Goal: Task Accomplishment & Management: Manage account settings

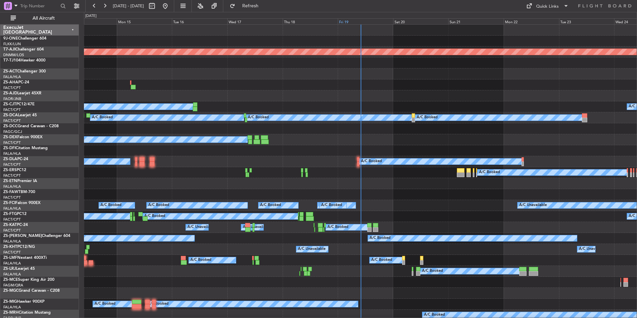
click at [373, 20] on div "Fri 19" at bounding box center [365, 21] width 55 height 6
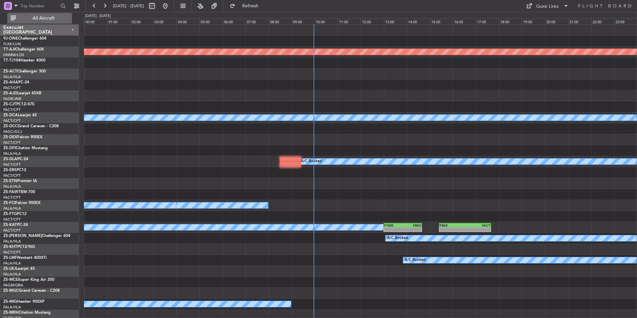
click at [53, 19] on span "All Aircraft" at bounding box center [43, 18] width 53 height 5
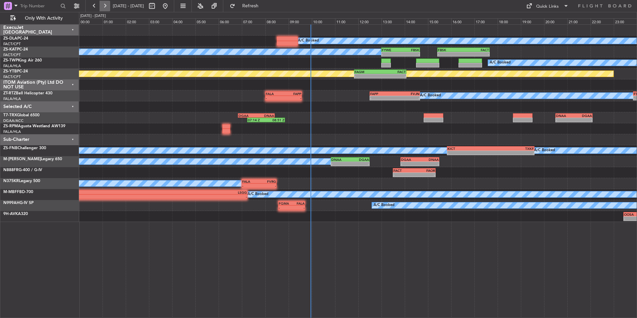
click at [102, 6] on button at bounding box center [105, 6] width 11 height 11
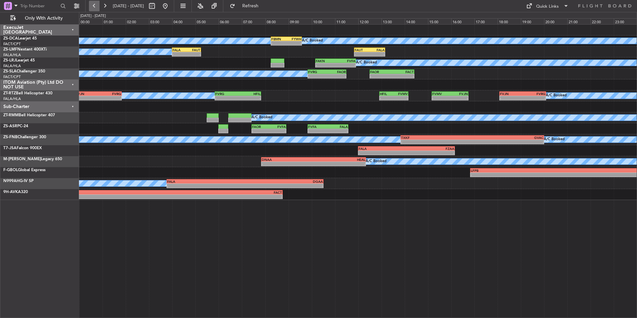
click at [94, 1] on button at bounding box center [94, 6] width 11 height 11
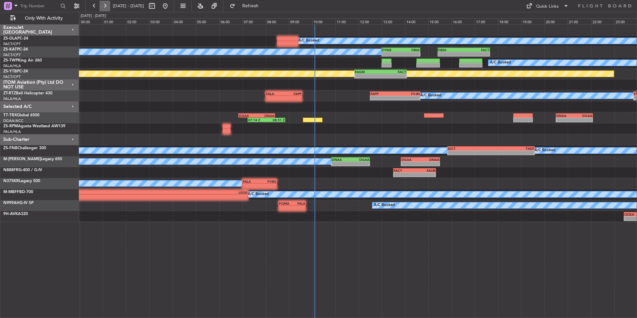
click at [107, 9] on button at bounding box center [105, 6] width 11 height 11
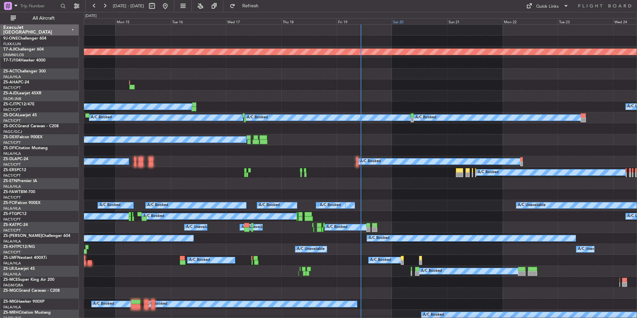
click at [412, 22] on div "Sat 20" at bounding box center [419, 21] width 55 height 6
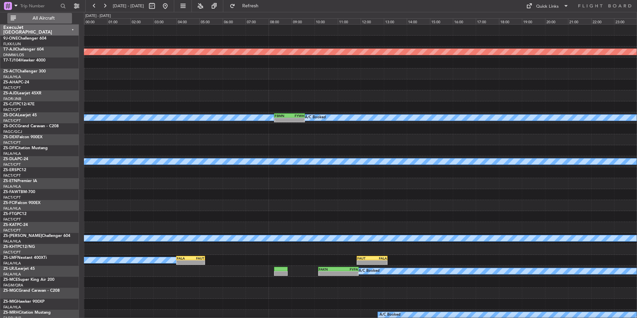
click at [51, 21] on span "All Aircraft" at bounding box center [43, 18] width 53 height 5
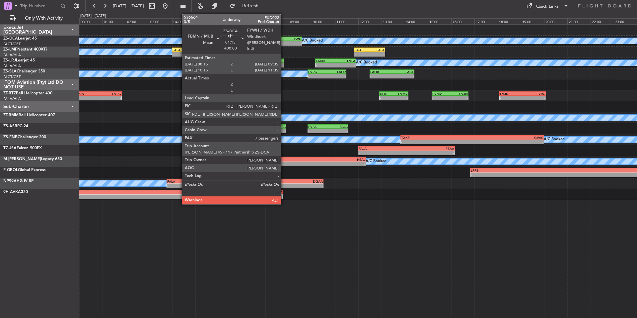
click at [284, 39] on div "FBMN" at bounding box center [279, 39] width 15 height 4
click at [286, 40] on div "FBMN" at bounding box center [279, 39] width 15 height 4
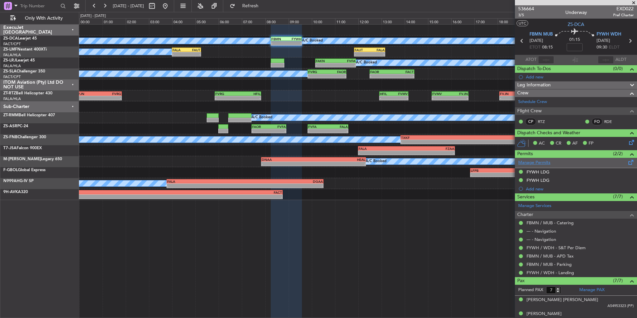
click at [538, 164] on link "Manage Permits" at bounding box center [535, 162] width 32 height 7
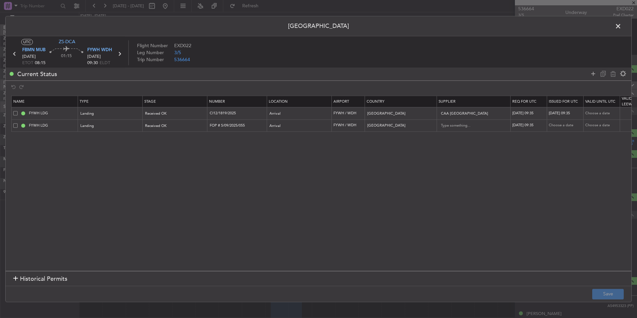
click at [622, 25] on span at bounding box center [622, 27] width 0 height 13
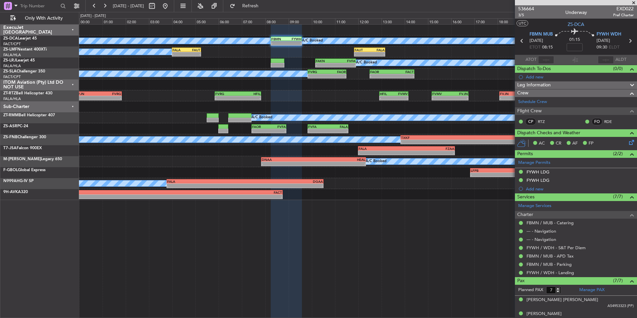
click at [637, 1] on span at bounding box center [634, 3] width 7 height 6
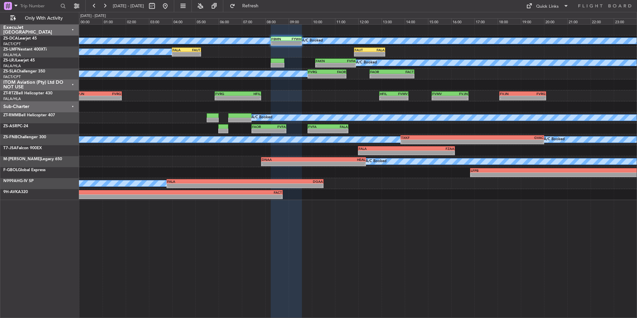
type input "0"
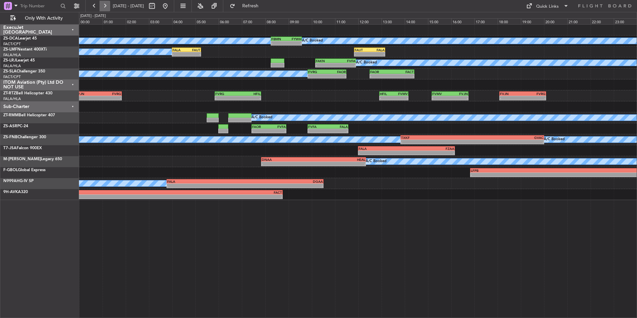
click at [102, 2] on button at bounding box center [105, 6] width 11 height 11
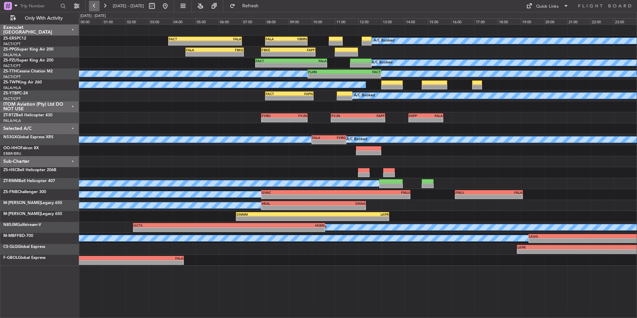
click at [96, 8] on button at bounding box center [94, 6] width 11 height 11
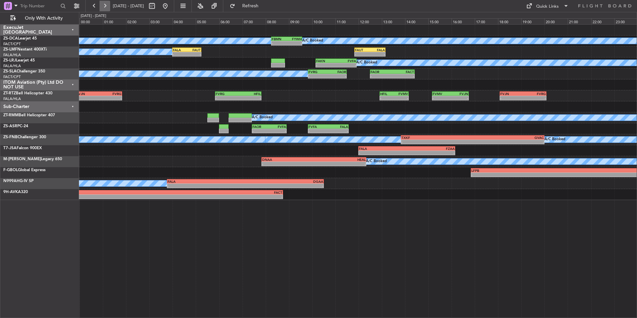
click at [104, 4] on button at bounding box center [105, 6] width 11 height 11
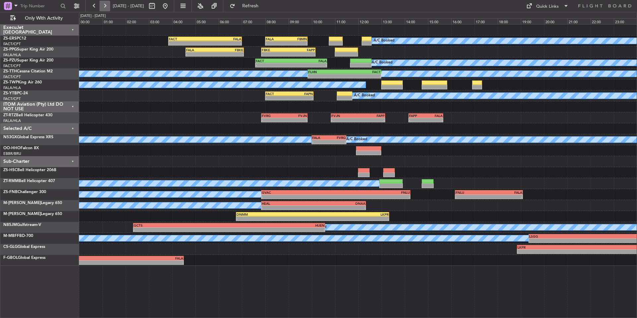
click at [104, 2] on button at bounding box center [105, 6] width 11 height 11
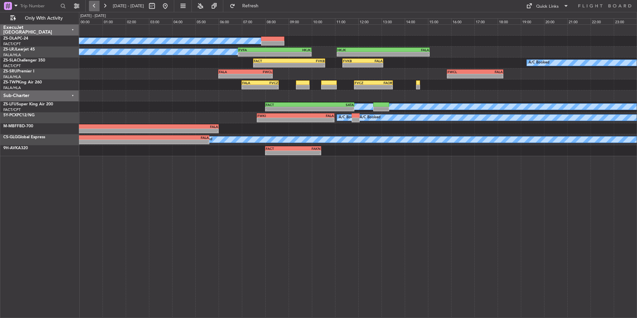
click at [91, 4] on button at bounding box center [94, 6] width 11 height 11
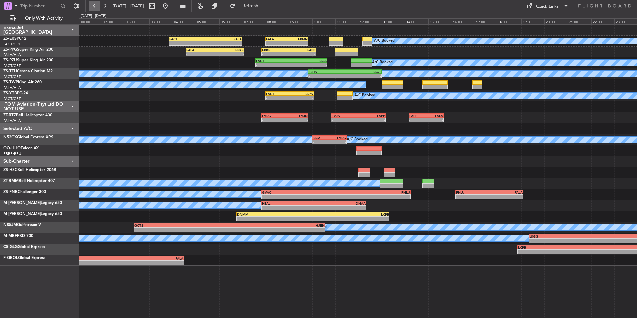
click at [91, 4] on button at bounding box center [94, 6] width 11 height 11
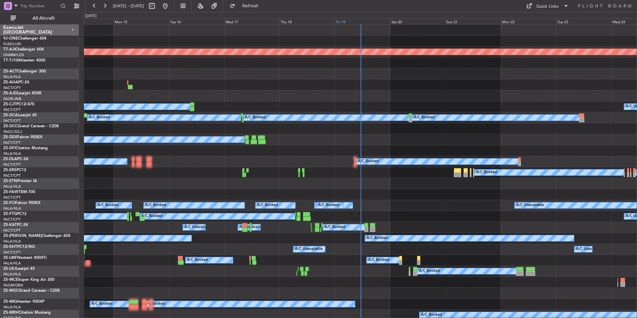
click at [346, 20] on div "Fri 19" at bounding box center [362, 21] width 55 height 6
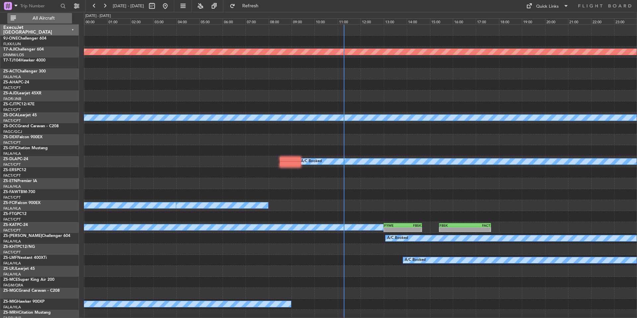
click at [47, 18] on span "All Aircraft" at bounding box center [43, 18] width 53 height 5
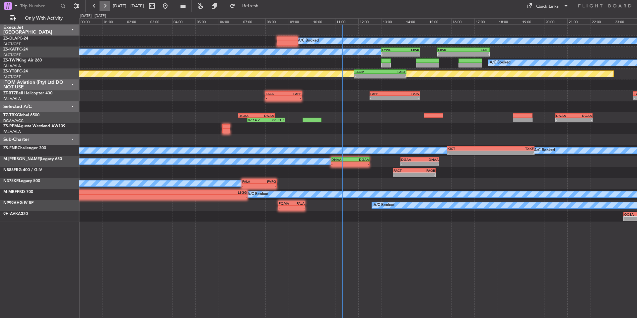
click at [103, 10] on button at bounding box center [105, 6] width 11 height 11
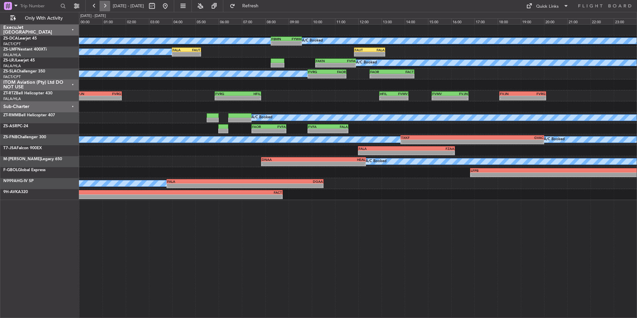
click at [106, 8] on button at bounding box center [105, 6] width 11 height 11
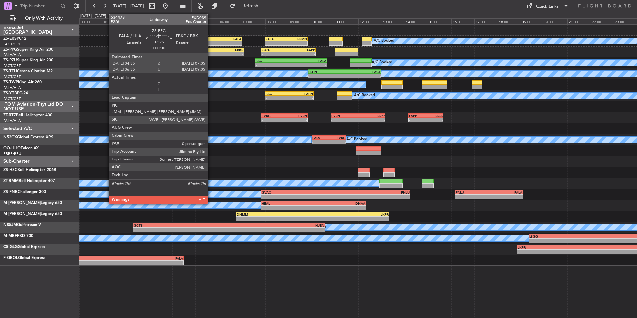
click at [211, 54] on div "-" at bounding box center [200, 54] width 29 height 4
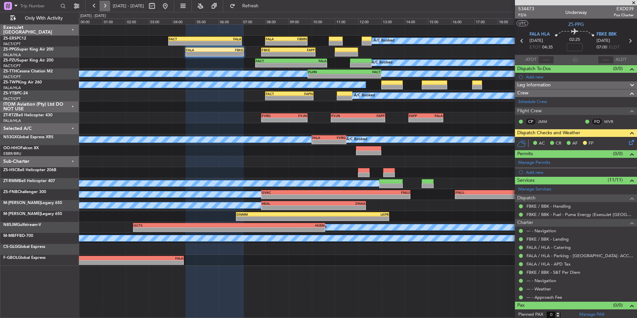
click at [106, 5] on button at bounding box center [105, 6] width 11 height 11
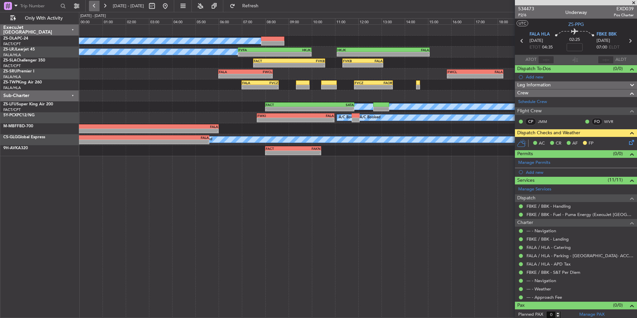
click at [97, 6] on button at bounding box center [94, 6] width 11 height 11
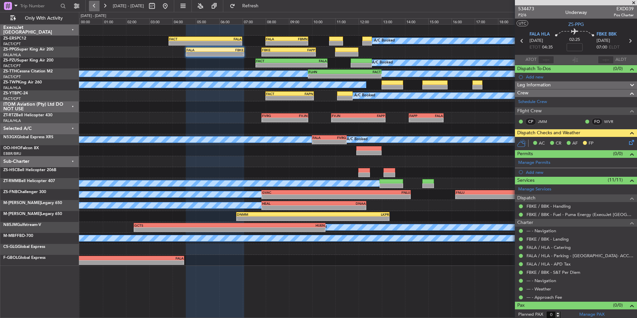
click at [97, 5] on button at bounding box center [94, 6] width 11 height 11
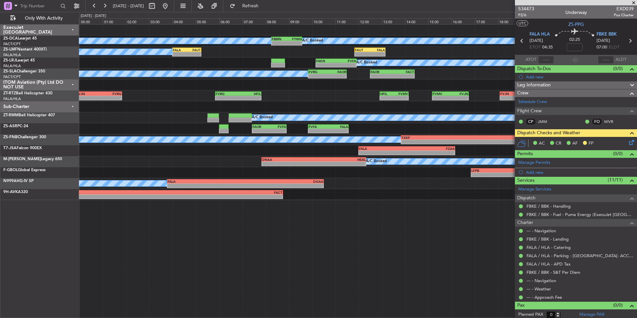
click at [634, 5] on span at bounding box center [634, 3] width 7 height 6
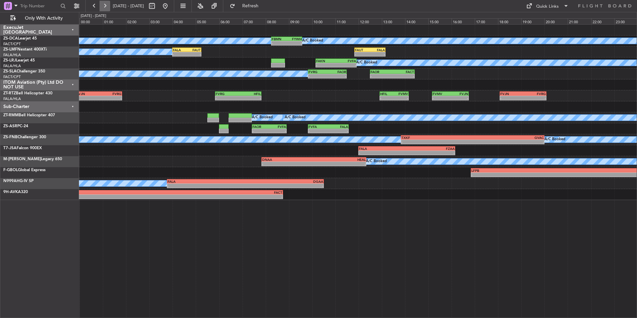
click at [105, 5] on button at bounding box center [105, 6] width 11 height 11
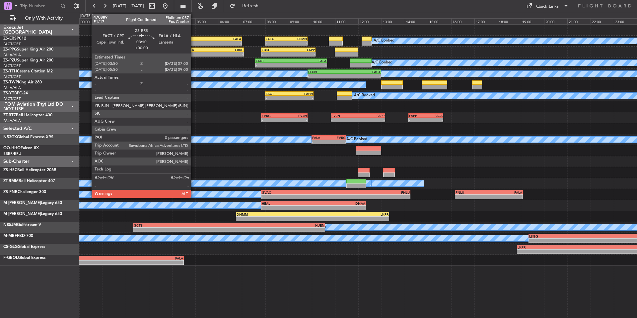
click at [194, 40] on div "FACT" at bounding box center [187, 39] width 36 height 4
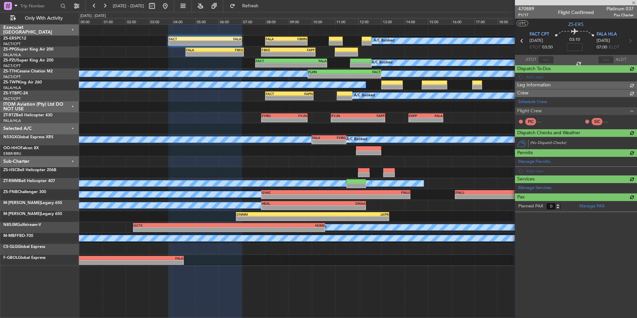
click at [529, 11] on span "470889" at bounding box center [527, 8] width 16 height 7
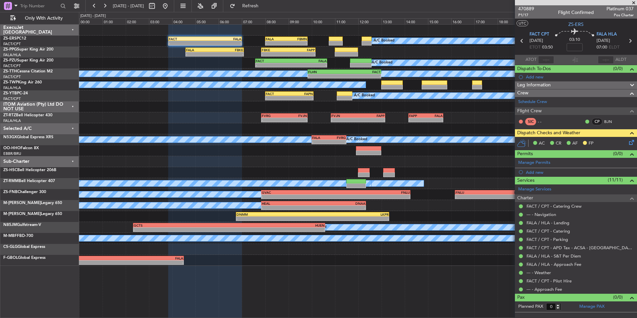
click at [634, 2] on span at bounding box center [634, 3] width 7 height 6
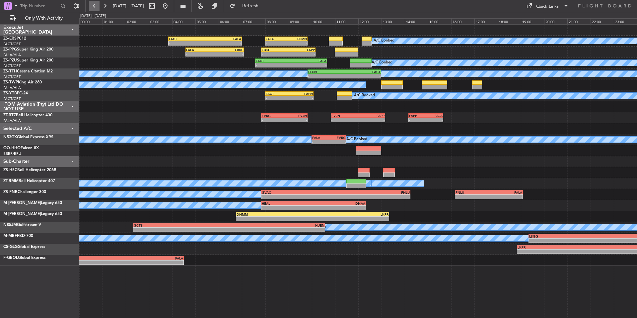
click at [97, 3] on button at bounding box center [94, 6] width 11 height 11
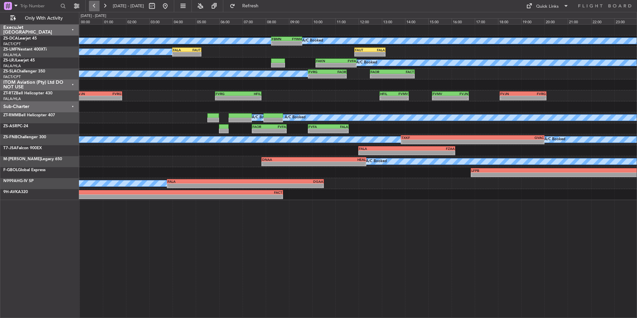
click at [98, 7] on button at bounding box center [94, 6] width 11 height 11
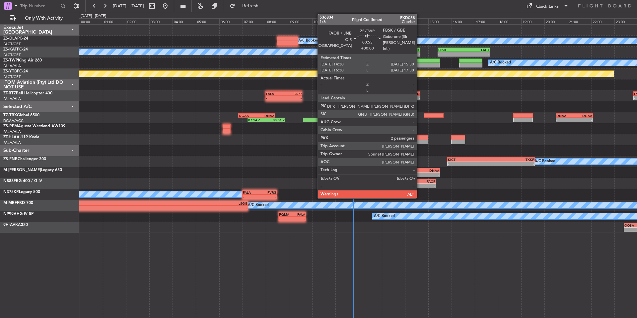
click at [420, 60] on div at bounding box center [429, 60] width 24 height 5
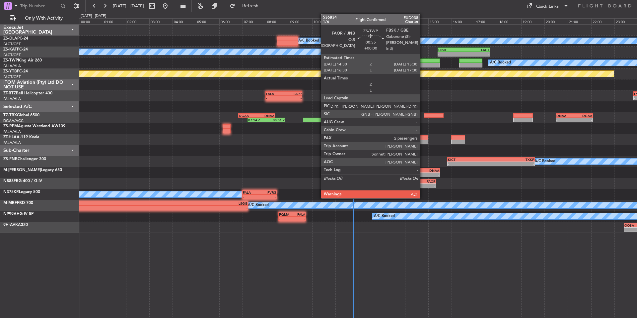
click at [423, 62] on div at bounding box center [429, 60] width 24 height 5
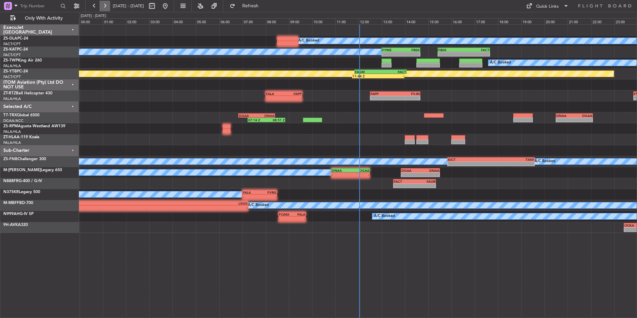
click at [107, 7] on button at bounding box center [105, 6] width 11 height 11
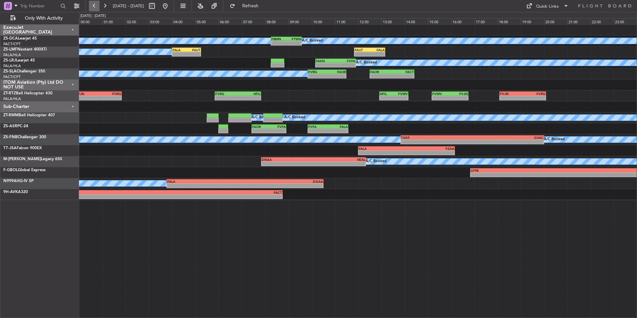
click at [93, 6] on button at bounding box center [94, 6] width 11 height 11
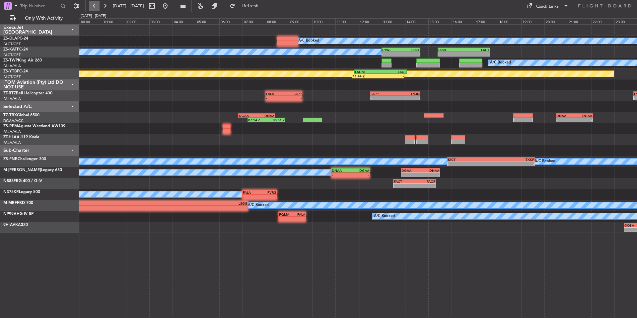
click at [93, 6] on button at bounding box center [94, 6] width 11 height 11
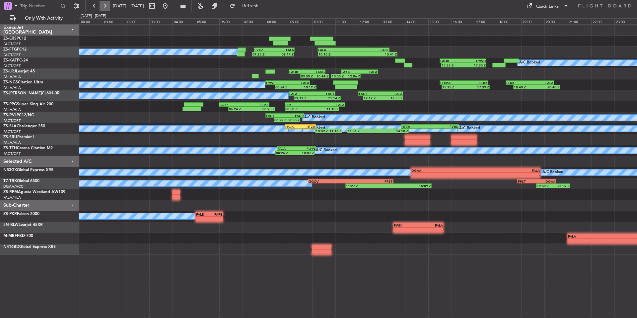
click at [107, 5] on button at bounding box center [105, 6] width 11 height 11
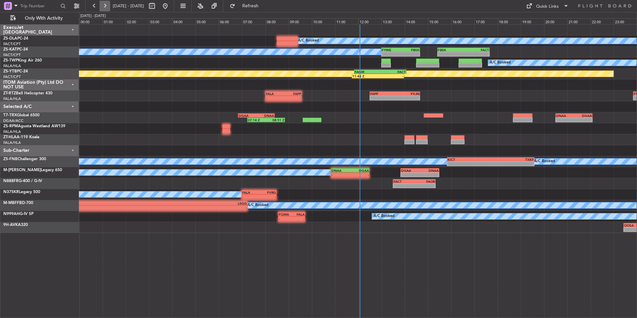
click at [107, 3] on button at bounding box center [105, 6] width 11 height 11
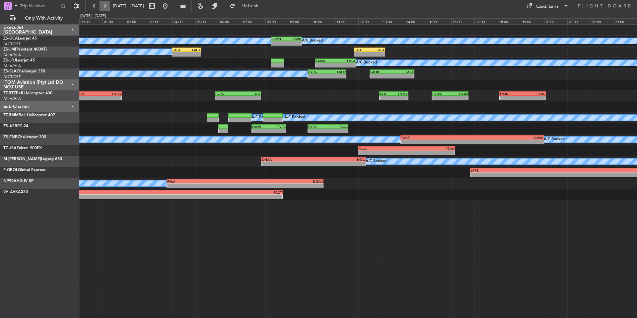
click at [107, 3] on button at bounding box center [105, 6] width 11 height 11
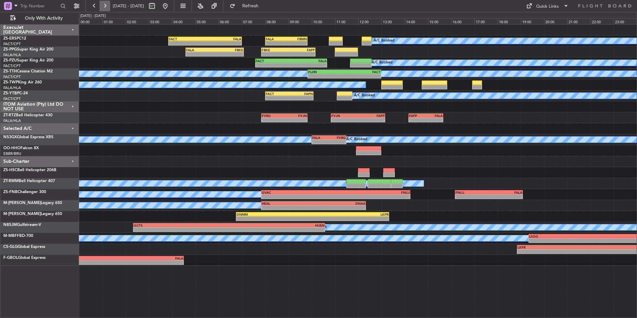
click at [105, 2] on button at bounding box center [105, 6] width 11 height 11
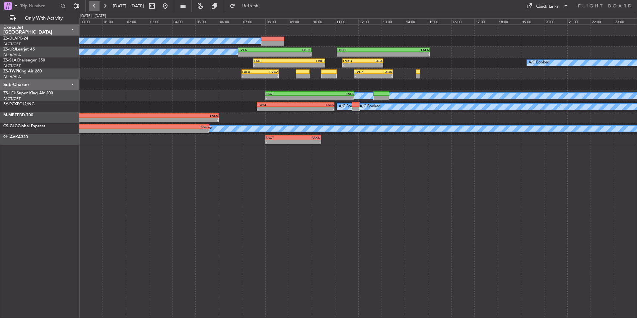
click at [92, 6] on button at bounding box center [94, 6] width 11 height 11
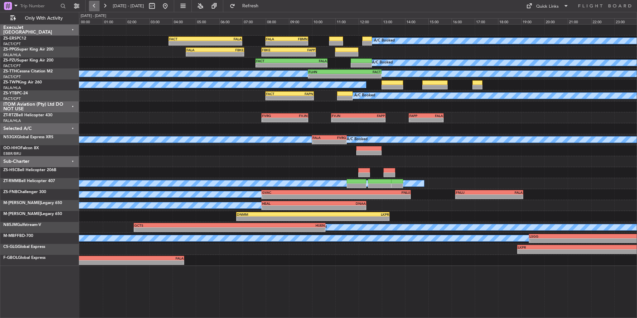
click at [92, 6] on button at bounding box center [94, 6] width 11 height 11
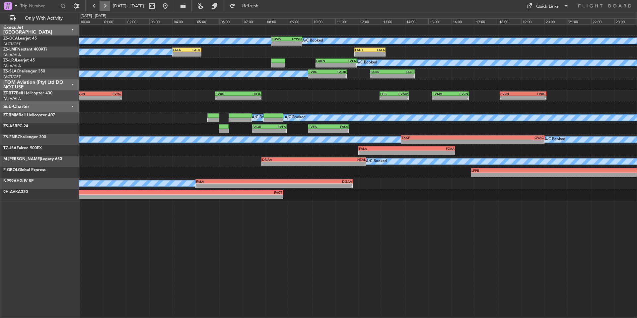
click at [106, 4] on button at bounding box center [105, 6] width 11 height 11
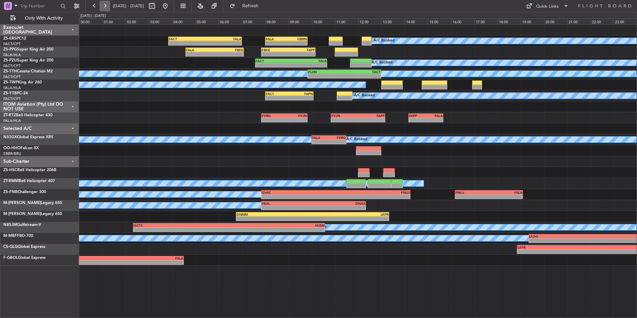
click at [108, 5] on button at bounding box center [105, 6] width 11 height 11
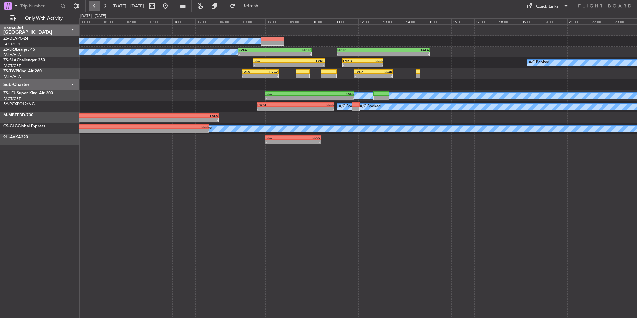
click at [91, 8] on button at bounding box center [94, 6] width 11 height 11
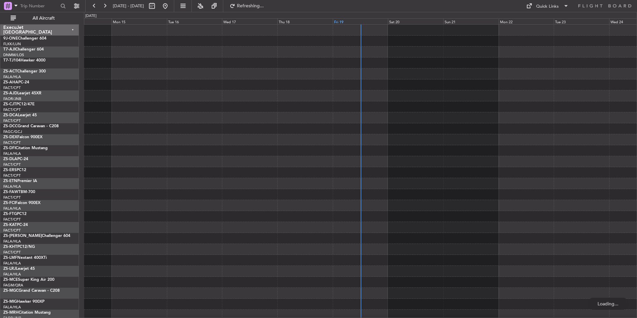
click at [350, 22] on div "Fri 19" at bounding box center [360, 21] width 55 height 6
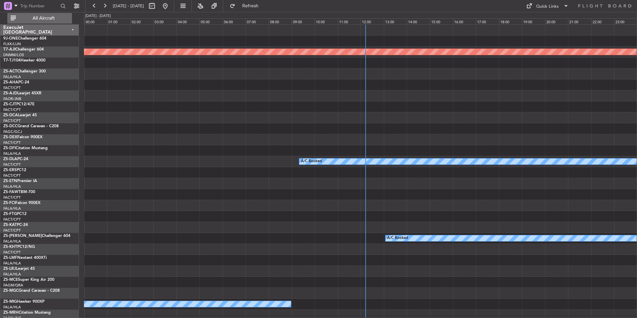
click at [40, 17] on span "All Aircraft" at bounding box center [43, 18] width 53 height 5
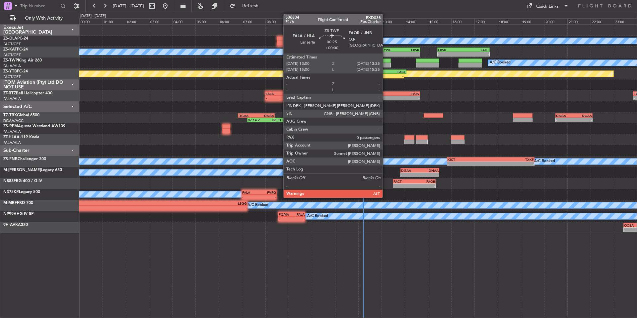
click at [385, 61] on div at bounding box center [386, 60] width 10 height 5
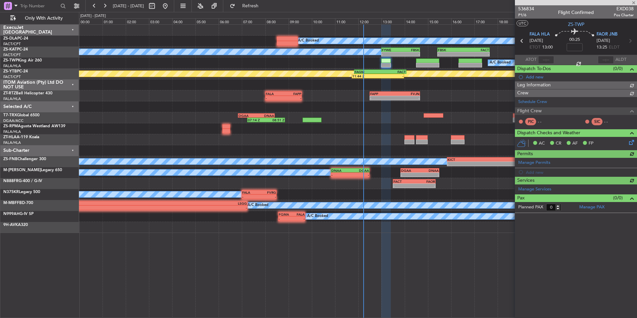
click at [526, 8] on span "536834" at bounding box center [527, 8] width 16 height 7
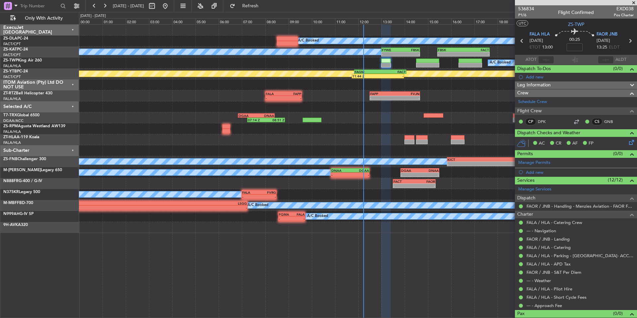
click at [633, 3] on span at bounding box center [634, 3] width 7 height 6
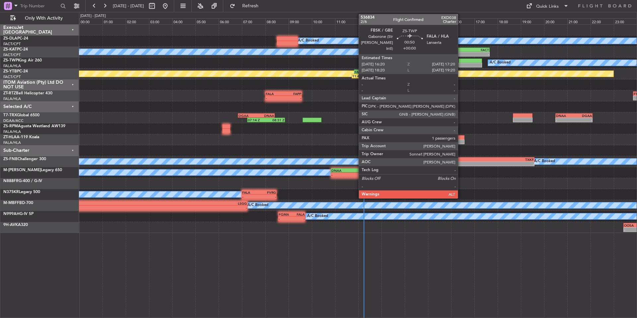
click at [461, 62] on div at bounding box center [471, 60] width 24 height 5
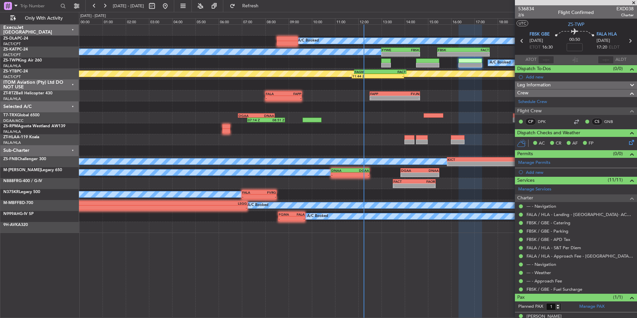
click at [636, 2] on span at bounding box center [634, 3] width 7 height 6
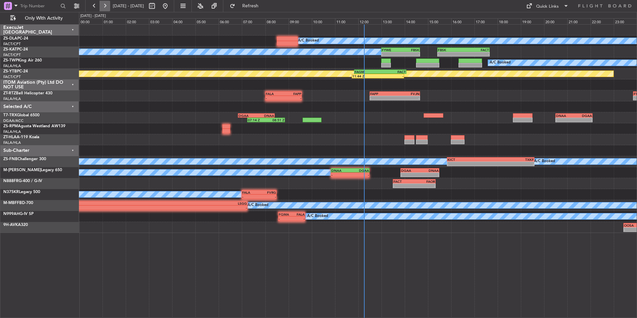
click at [106, 6] on button at bounding box center [105, 6] width 11 height 11
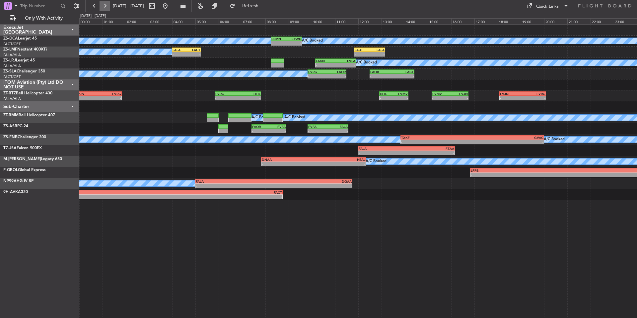
click at [108, 4] on button at bounding box center [105, 6] width 11 height 11
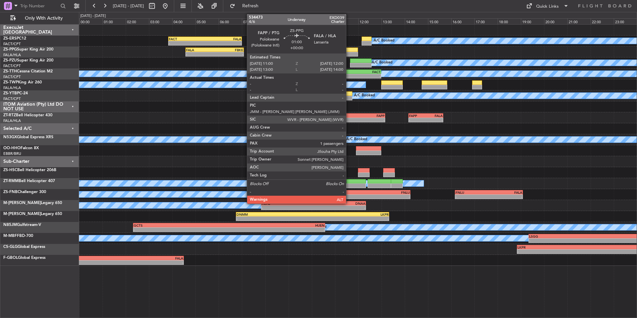
click at [349, 52] on div at bounding box center [347, 54] width 24 height 5
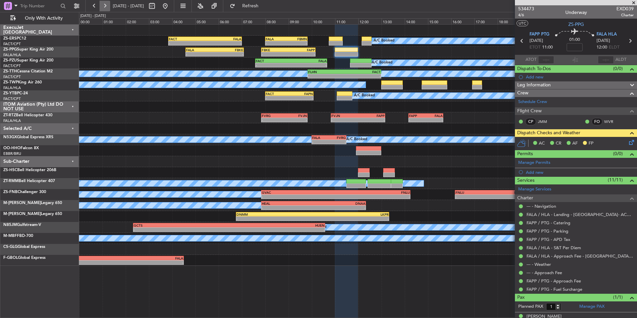
click at [104, 7] on button at bounding box center [105, 6] width 11 height 11
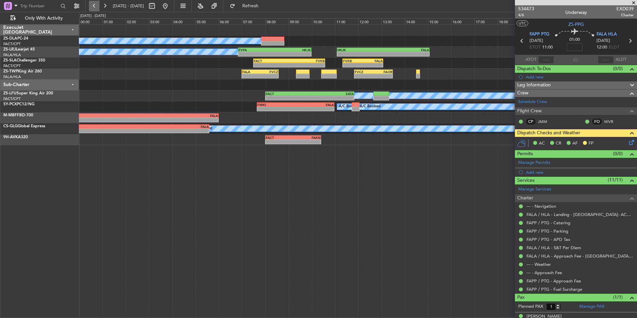
click at [94, 6] on button at bounding box center [94, 6] width 11 height 11
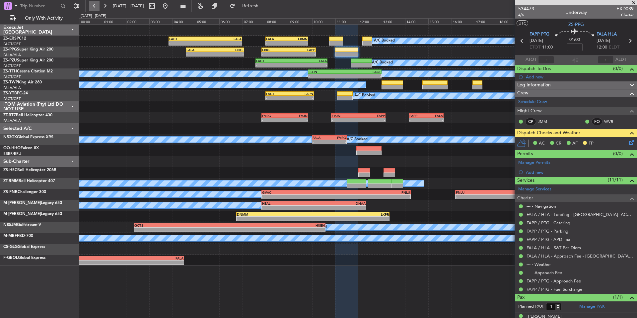
click at [94, 6] on button at bounding box center [94, 6] width 11 height 11
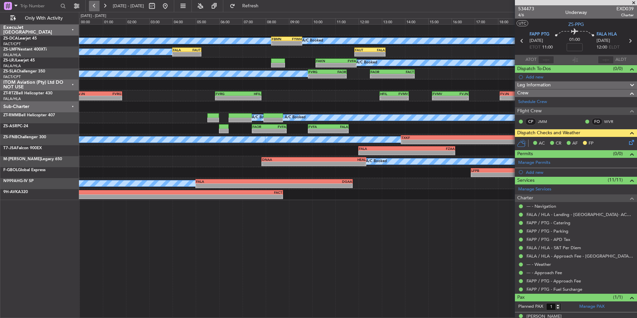
click at [97, 6] on button at bounding box center [94, 6] width 11 height 11
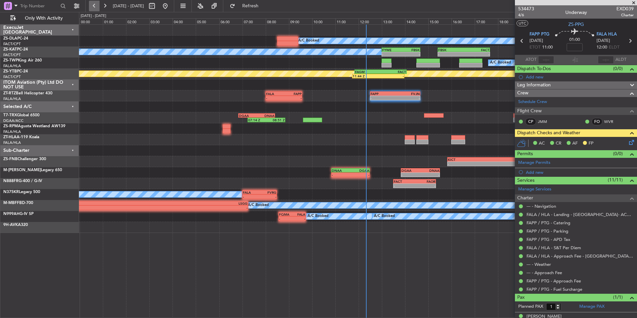
click at [97, 6] on button at bounding box center [94, 6] width 11 height 11
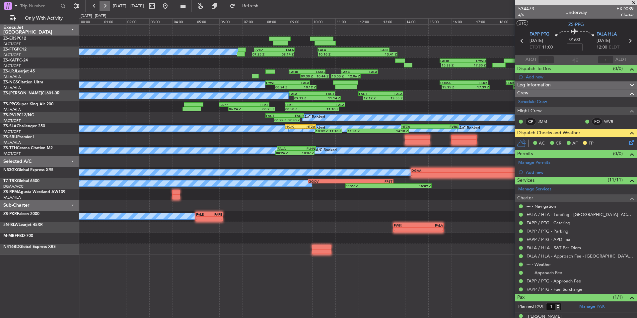
click at [110, 5] on button at bounding box center [105, 6] width 11 height 11
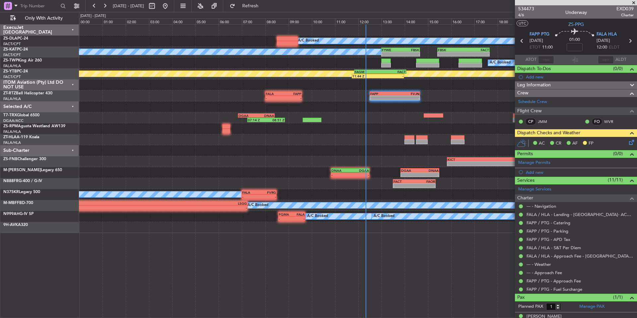
click at [633, 2] on span at bounding box center [634, 3] width 7 height 6
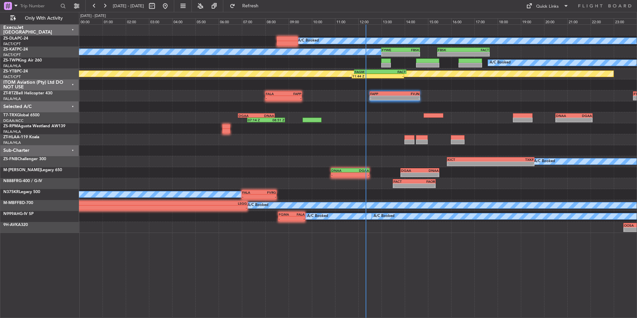
type input "0"
click at [109, 6] on button at bounding box center [105, 6] width 11 height 11
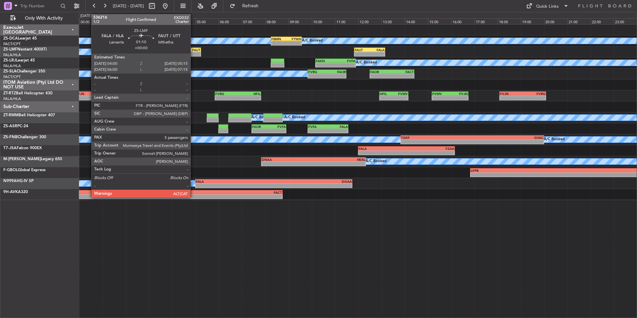
click at [194, 50] on div "FAUT" at bounding box center [194, 50] width 14 height 4
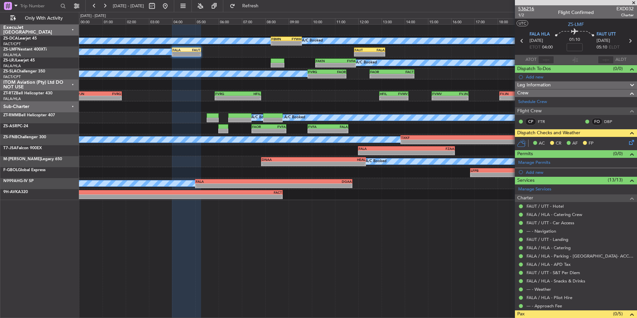
click at [533, 8] on span "536216" at bounding box center [527, 8] width 16 height 7
click at [157, 6] on button at bounding box center [152, 6] width 11 height 11
select select "9"
select select "2025"
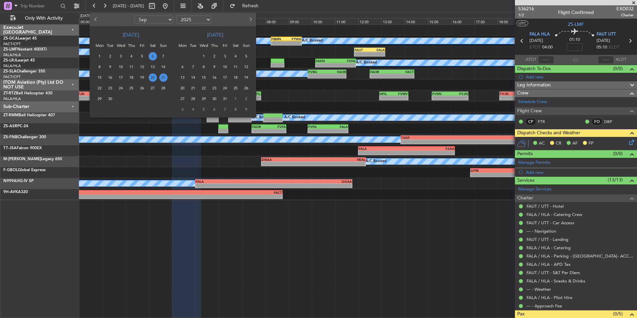
click at [150, 57] on span "6" at bounding box center [153, 56] width 8 height 8
click at [109, 64] on span "9" at bounding box center [110, 67] width 8 height 8
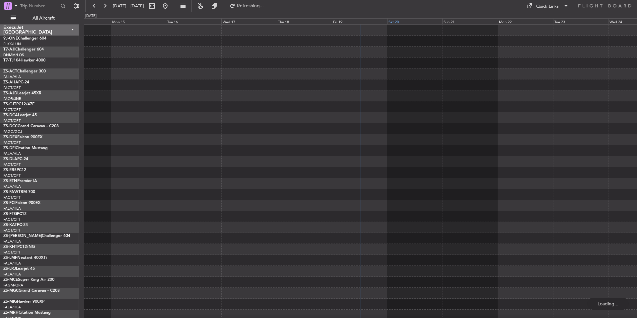
click at [419, 21] on div "Sat 20" at bounding box center [414, 21] width 55 height 6
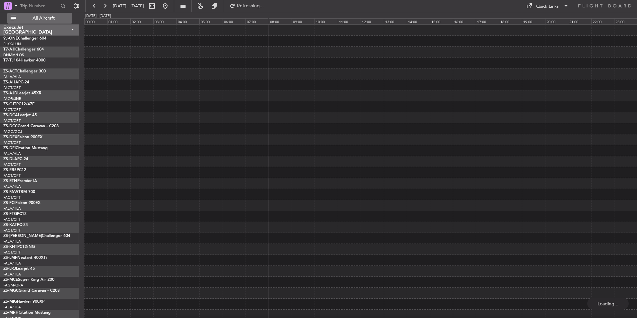
click at [27, 18] on span "All Aircraft" at bounding box center [43, 18] width 53 height 5
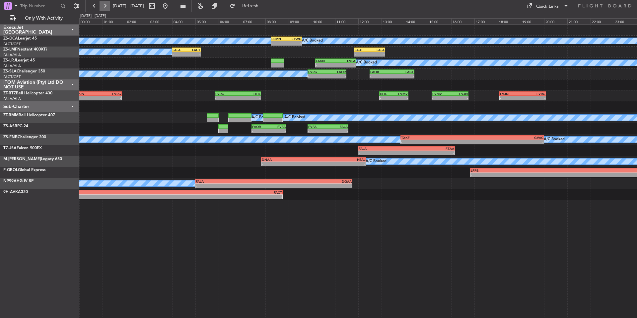
click at [102, 5] on button at bounding box center [105, 6] width 11 height 11
click at [94, 6] on button at bounding box center [94, 6] width 11 height 11
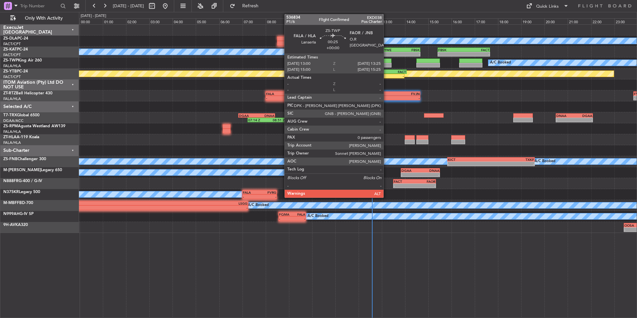
click at [387, 63] on div at bounding box center [387, 65] width 10 height 5
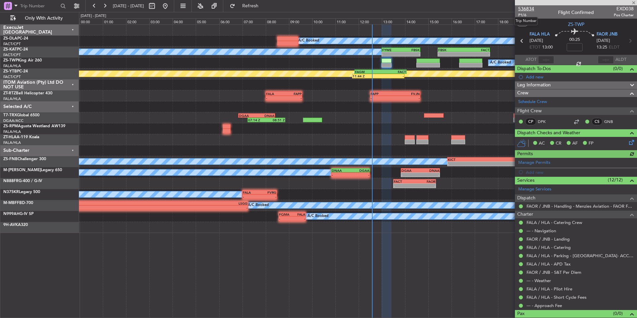
click at [531, 8] on span "536834" at bounding box center [527, 8] width 16 height 7
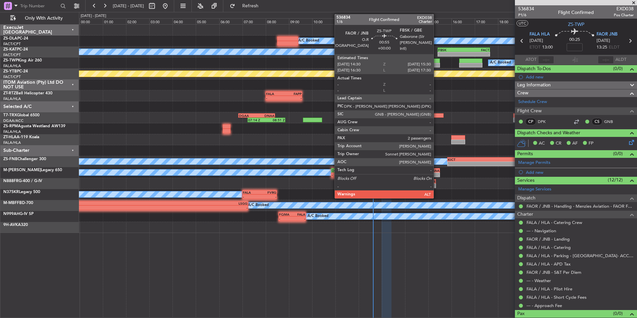
click at [437, 61] on div at bounding box center [429, 60] width 24 height 5
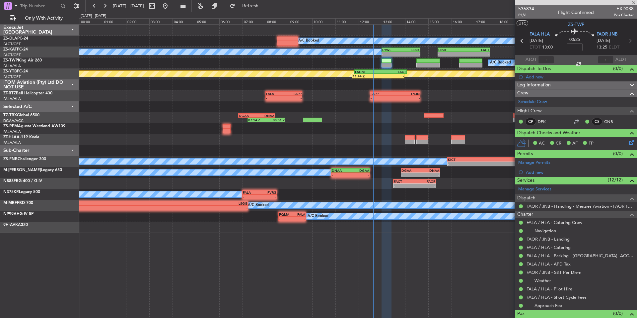
type input "2"
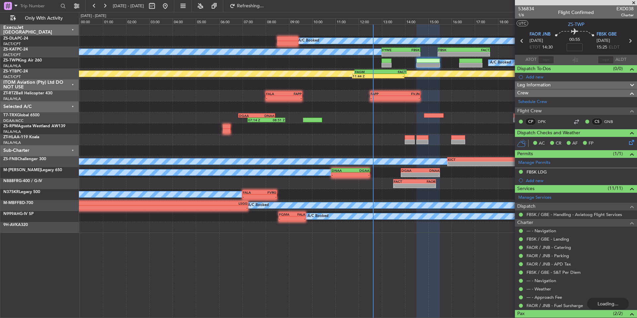
click at [632, 2] on span at bounding box center [634, 3] width 7 height 6
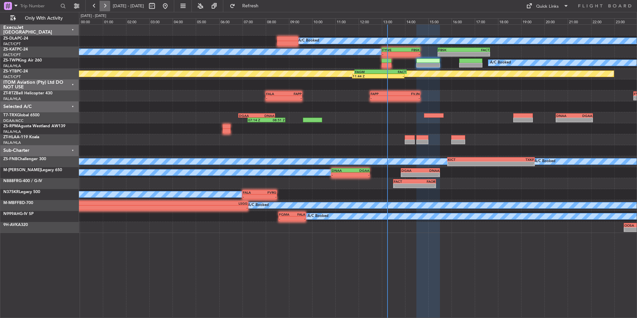
click at [102, 2] on button at bounding box center [105, 6] width 11 height 11
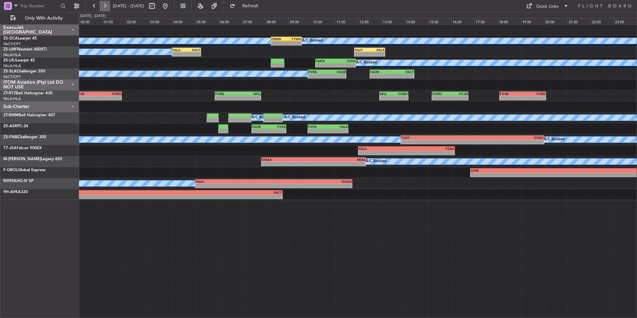
click at [102, 2] on button at bounding box center [105, 6] width 11 height 11
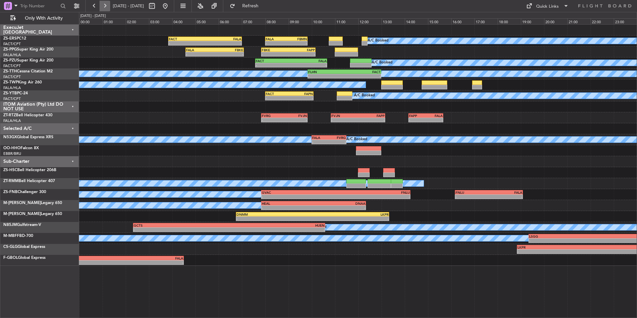
click at [102, 2] on button at bounding box center [105, 6] width 11 height 11
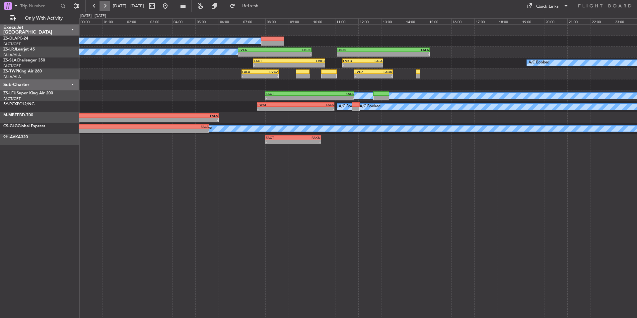
click at [101, 6] on button at bounding box center [105, 6] width 11 height 11
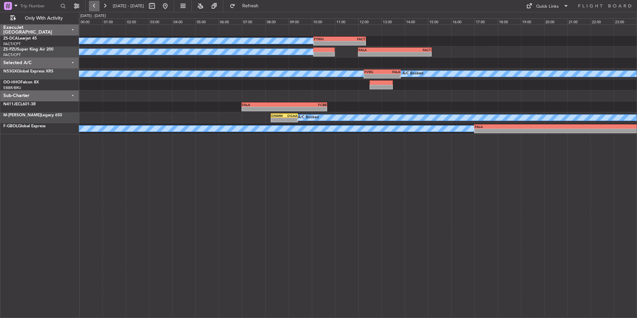
click at [91, 6] on button at bounding box center [94, 6] width 11 height 11
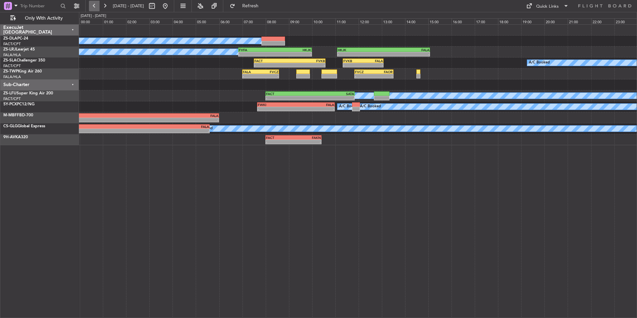
click at [91, 6] on button at bounding box center [94, 6] width 11 height 11
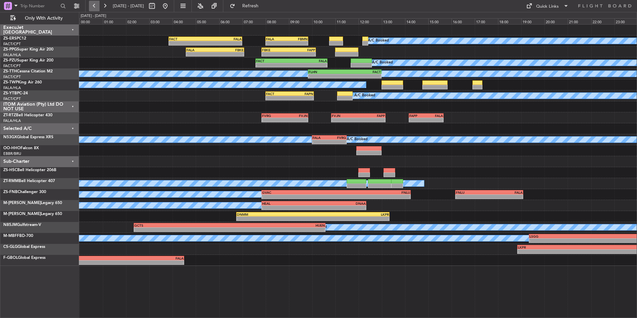
click at [95, 6] on button at bounding box center [94, 6] width 11 height 11
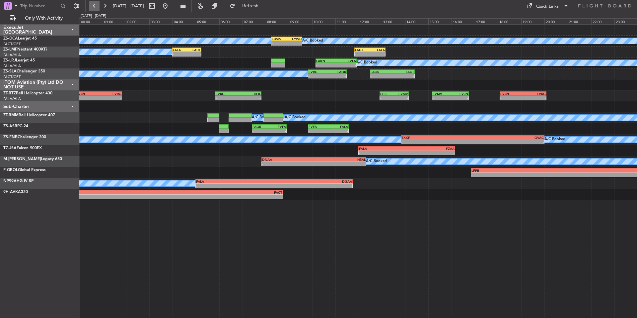
click at [95, 6] on button at bounding box center [94, 6] width 11 height 11
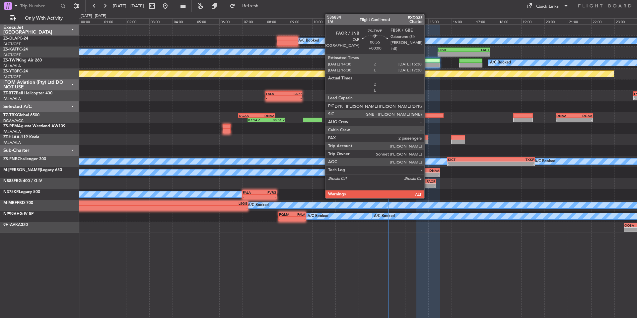
click at [428, 61] on div at bounding box center [429, 60] width 24 height 5
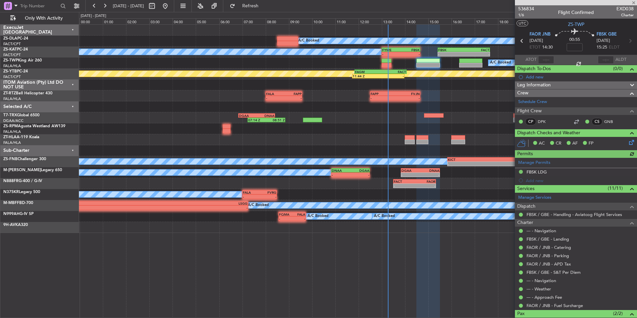
scroll to position [40, 0]
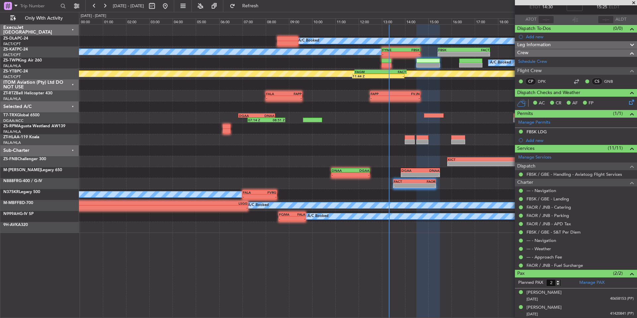
click at [631, 4] on span at bounding box center [634, 3] width 7 height 6
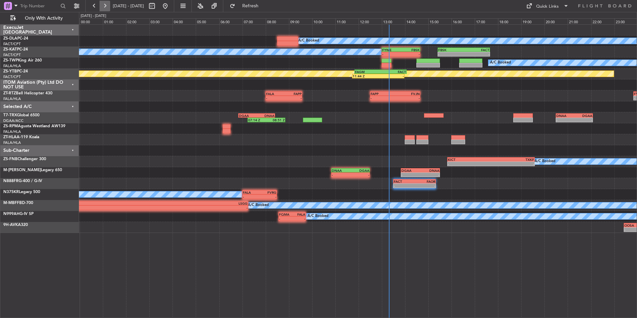
click at [106, 4] on button at bounding box center [105, 6] width 11 height 11
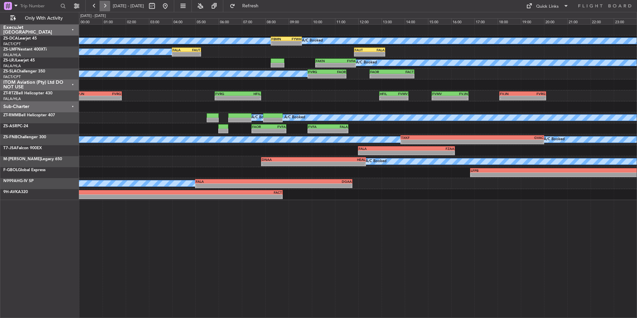
click at [106, 3] on button at bounding box center [105, 6] width 11 height 11
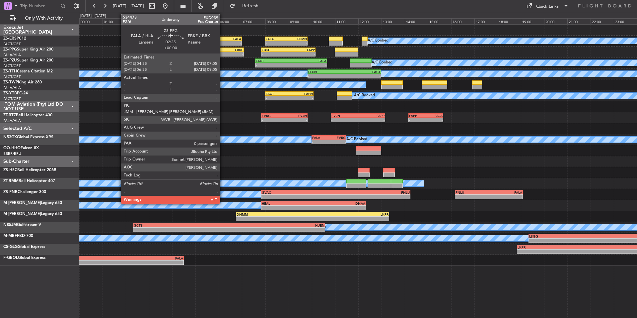
click at [223, 49] on div "FBKE" at bounding box center [229, 50] width 29 height 4
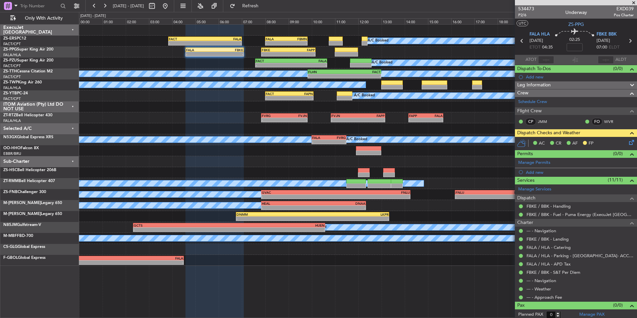
click at [634, 1] on span at bounding box center [634, 3] width 7 height 6
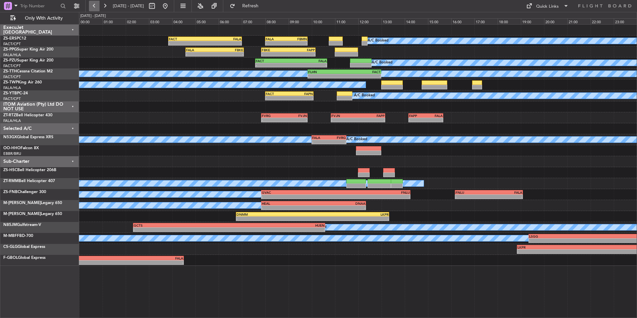
click at [93, 7] on button at bounding box center [94, 6] width 11 height 11
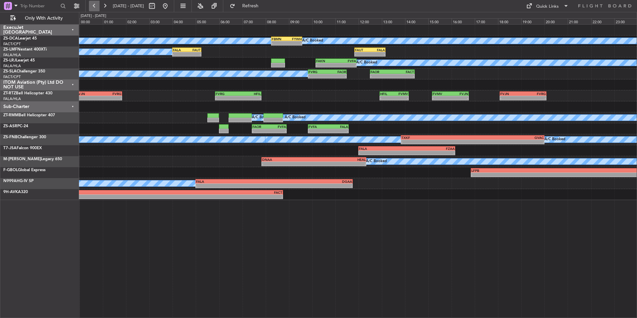
click at [95, 5] on button at bounding box center [94, 6] width 11 height 11
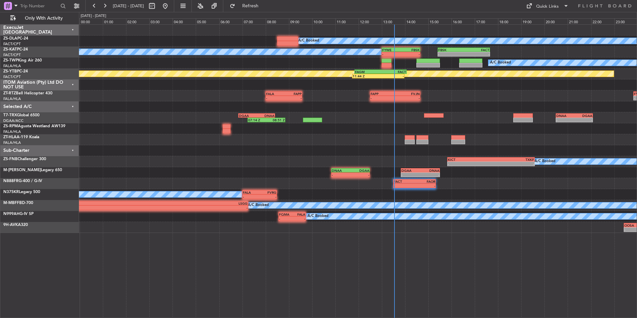
drag, startPoint x: 108, startPoint y: 6, endPoint x: 346, endPoint y: 92, distance: 253.1
click at [108, 6] on button at bounding box center [105, 6] width 11 height 11
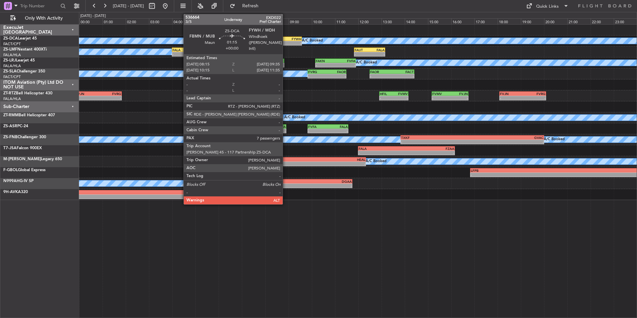
click at [286, 39] on div "FBMN" at bounding box center [279, 39] width 15 height 4
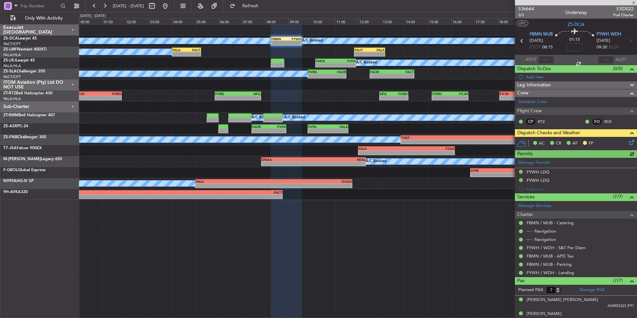
click at [628, 143] on icon at bounding box center [630, 140] width 5 height 5
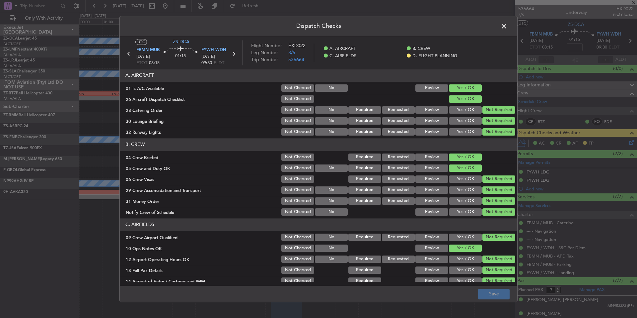
scroll to position [86, 0]
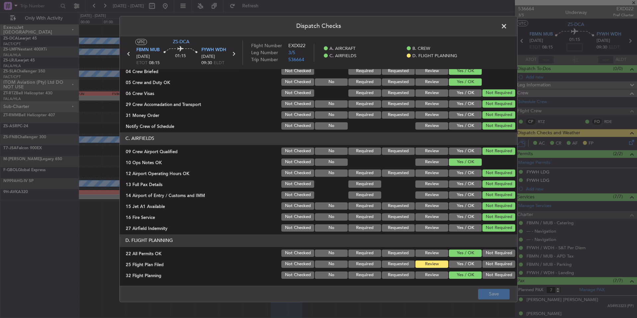
click at [508, 27] on span at bounding box center [508, 27] width 0 height 13
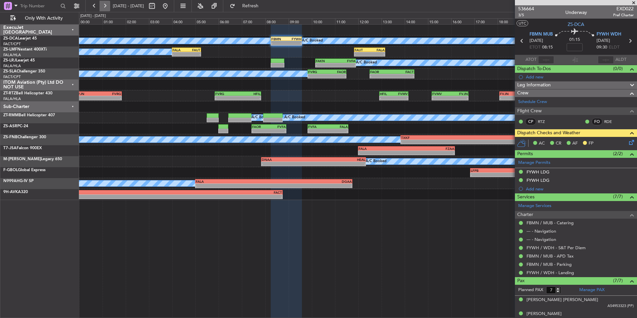
click at [109, 5] on button at bounding box center [105, 6] width 11 height 11
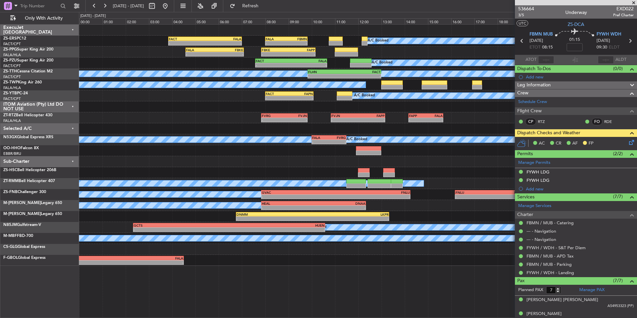
click at [633, 3] on span at bounding box center [634, 3] width 7 height 6
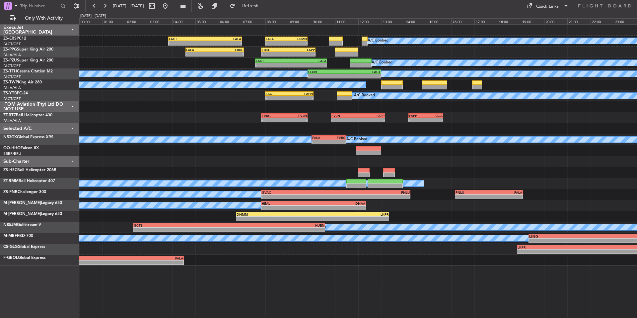
type input "0"
click at [103, 3] on button at bounding box center [105, 6] width 11 height 11
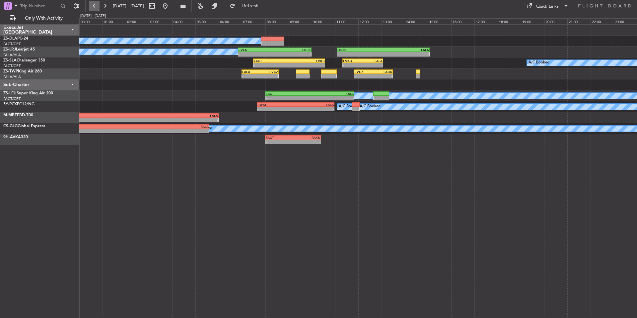
click at [98, 4] on button at bounding box center [94, 6] width 11 height 11
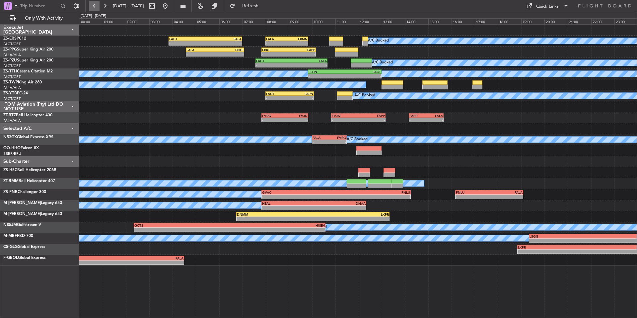
click at [98, 4] on button at bounding box center [94, 6] width 11 height 11
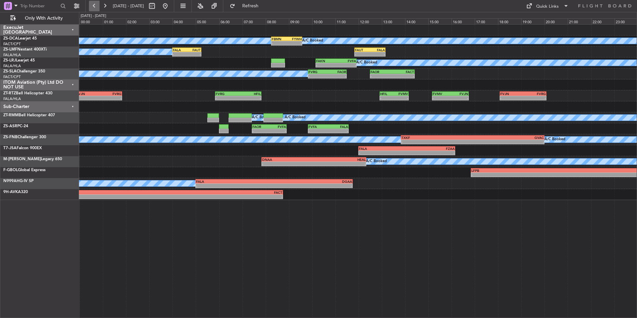
click at [97, 4] on button at bounding box center [94, 6] width 11 height 11
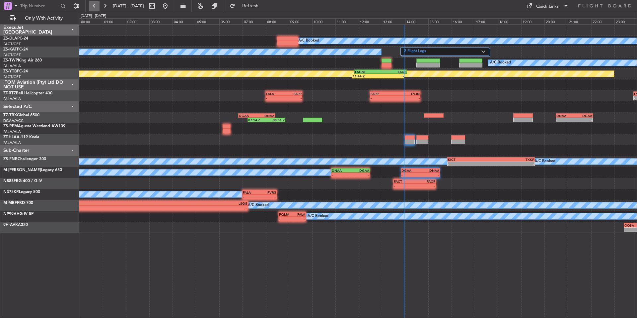
click at [99, 5] on button at bounding box center [94, 6] width 11 height 11
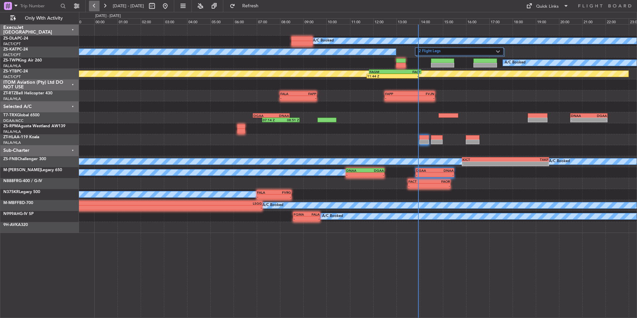
click at [99, 5] on button at bounding box center [94, 6] width 11 height 11
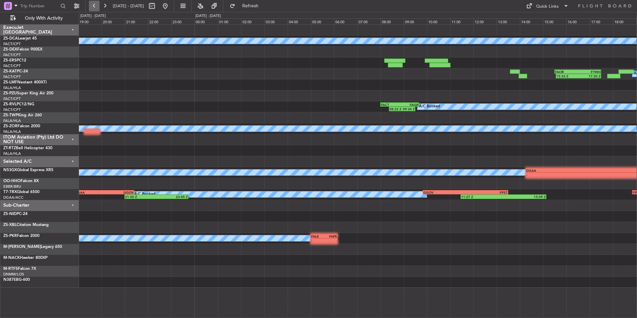
click at [99, 5] on button at bounding box center [94, 6] width 11 height 11
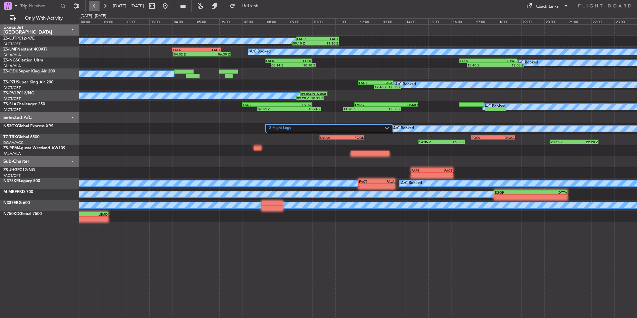
click at [99, 5] on button at bounding box center [94, 6] width 11 height 11
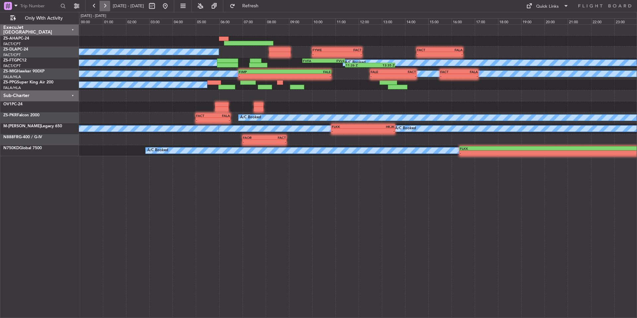
click at [107, 4] on button at bounding box center [105, 6] width 11 height 11
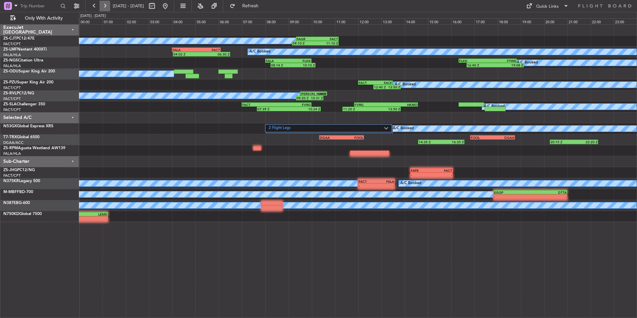
click at [101, 2] on button at bounding box center [105, 6] width 11 height 11
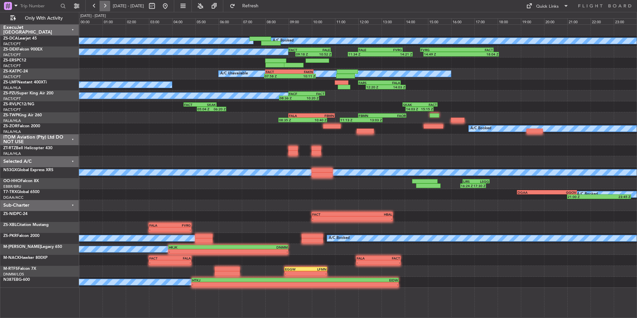
click at [105, 7] on button at bounding box center [105, 6] width 11 height 11
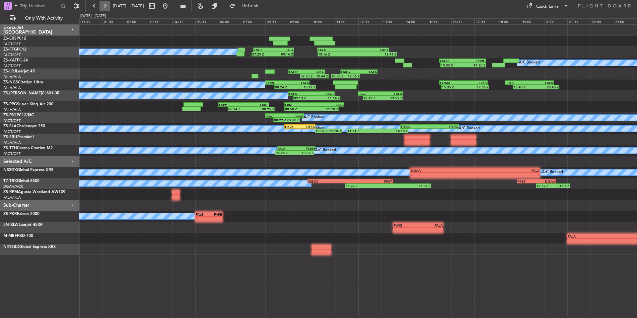
click at [103, 6] on button at bounding box center [105, 6] width 11 height 11
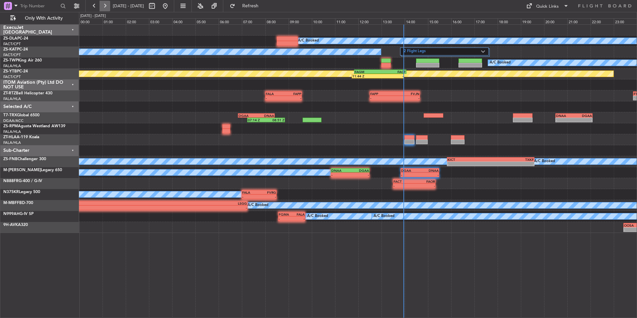
click at [108, 5] on button at bounding box center [105, 6] width 11 height 11
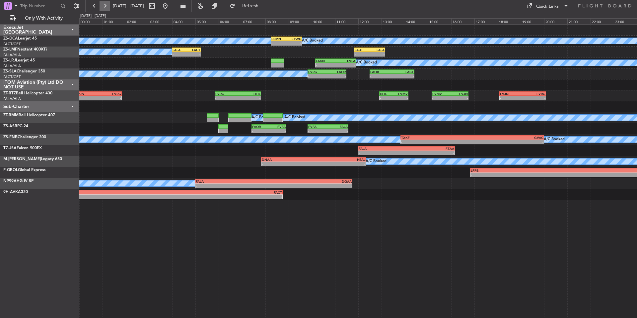
click at [102, 7] on button at bounding box center [105, 6] width 11 height 11
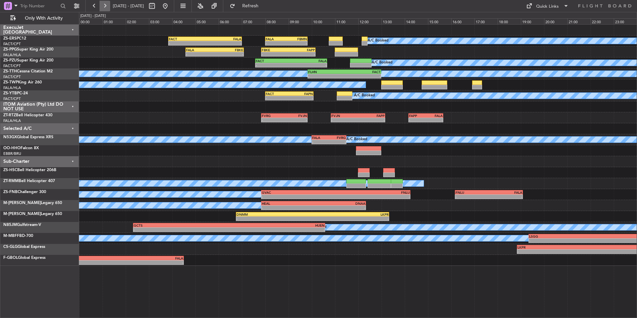
click at [102, 3] on button at bounding box center [105, 6] width 11 height 11
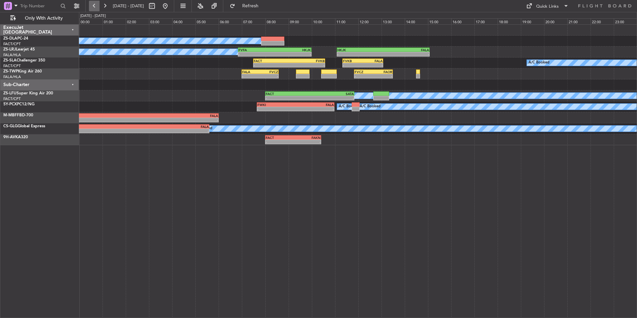
click at [96, 5] on button at bounding box center [94, 6] width 11 height 11
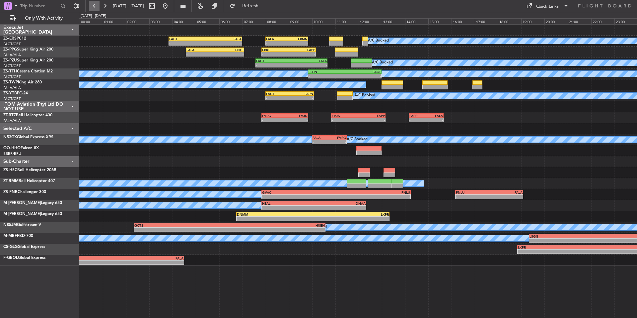
click at [96, 5] on button at bounding box center [94, 6] width 11 height 11
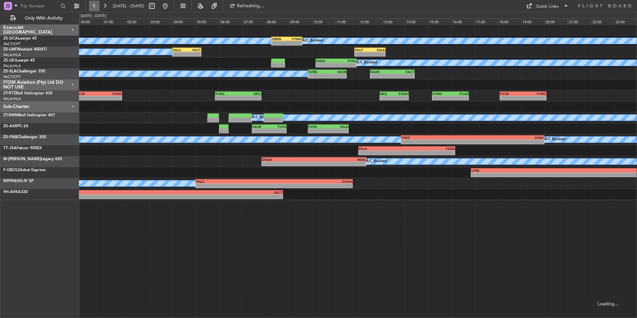
click at [96, 5] on button at bounding box center [94, 6] width 11 height 11
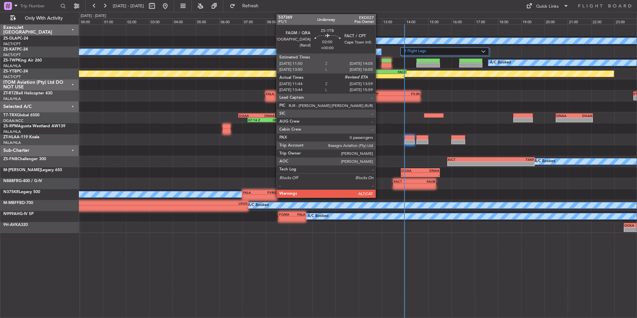
click at [379, 76] on div "-" at bounding box center [391, 76] width 26 height 4
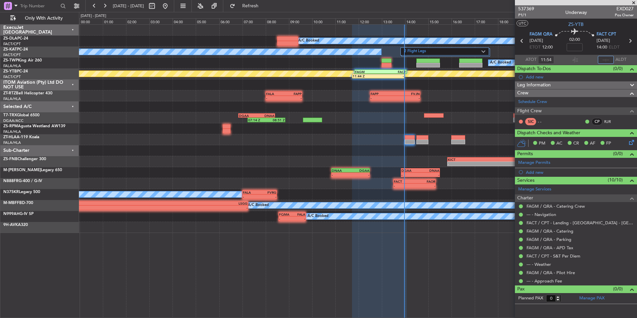
click at [604, 57] on input "text" at bounding box center [606, 60] width 16 height 8
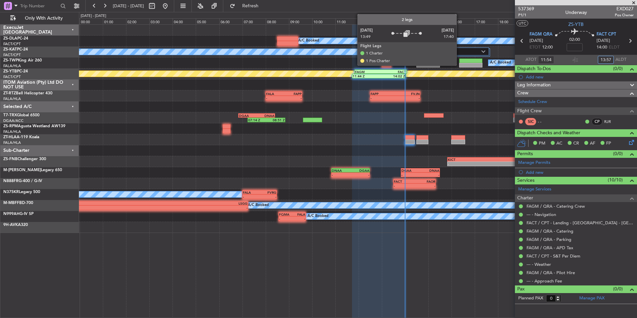
click at [460, 51] on label "2 Flight Legs" at bounding box center [442, 52] width 77 height 6
type input "13:57"
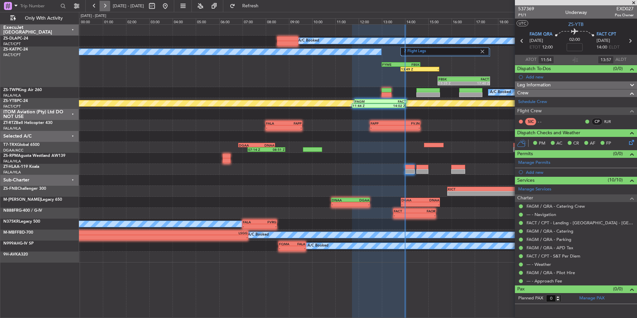
click at [104, 6] on button at bounding box center [105, 6] width 11 height 11
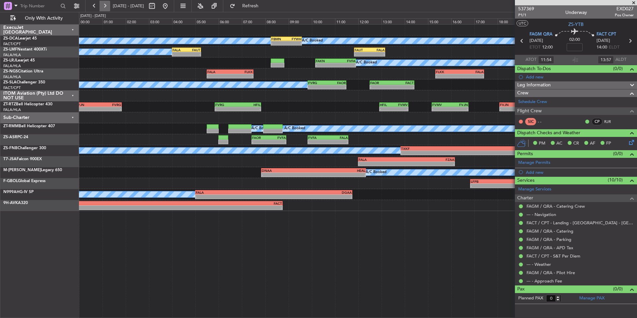
click at [108, 6] on button at bounding box center [105, 6] width 11 height 11
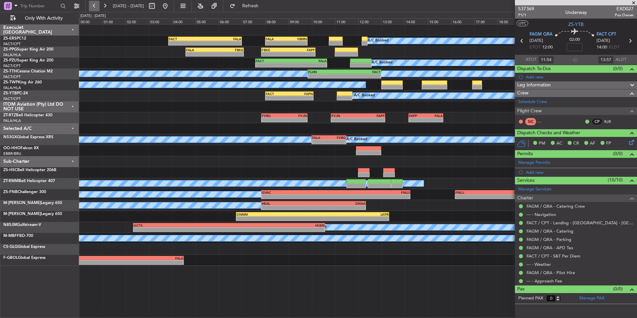
click at [95, 7] on button at bounding box center [94, 6] width 11 height 11
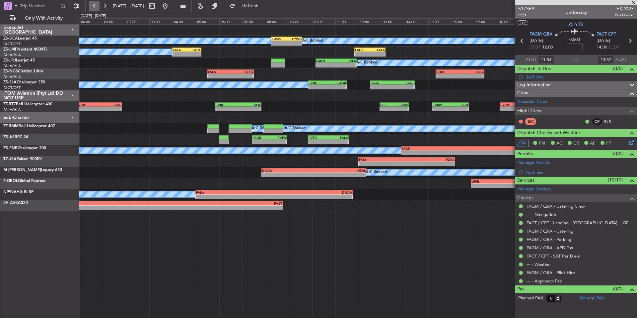
click at [95, 7] on button at bounding box center [94, 6] width 11 height 11
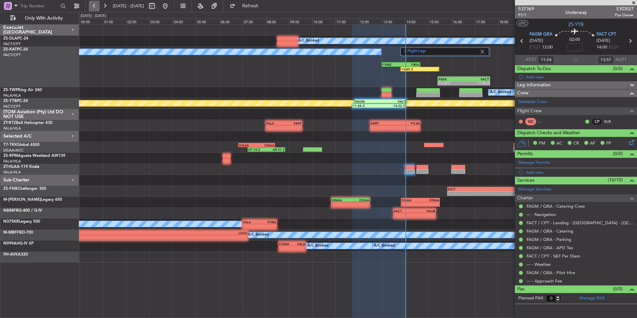
click at [95, 7] on button at bounding box center [94, 6] width 11 height 11
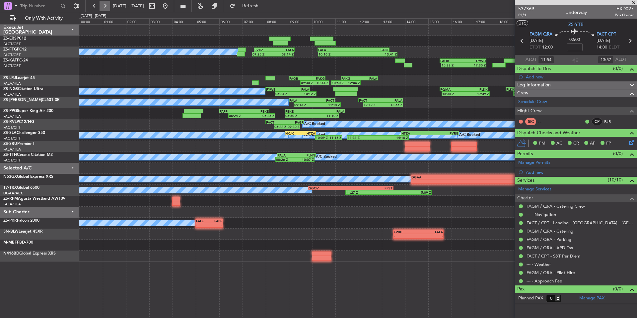
click at [107, 6] on button at bounding box center [105, 6] width 11 height 11
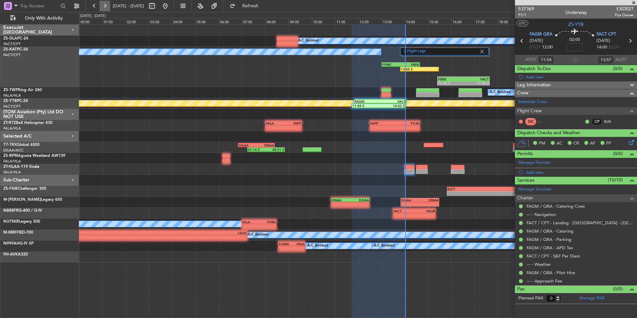
click at [107, 6] on button at bounding box center [105, 6] width 11 height 11
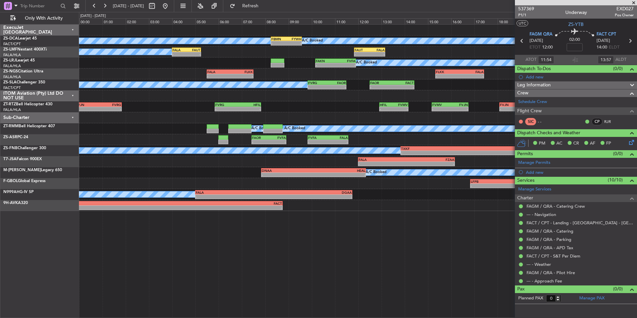
click at [634, 3] on span at bounding box center [634, 3] width 7 height 6
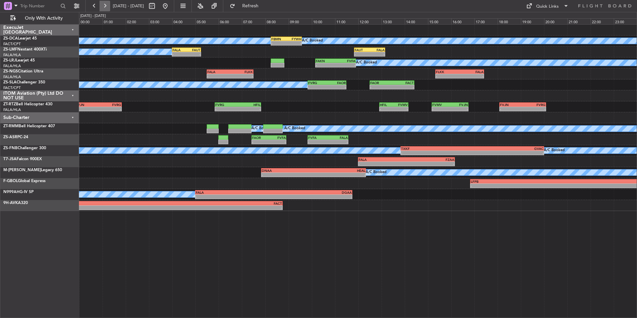
click at [104, 3] on button at bounding box center [105, 6] width 11 height 11
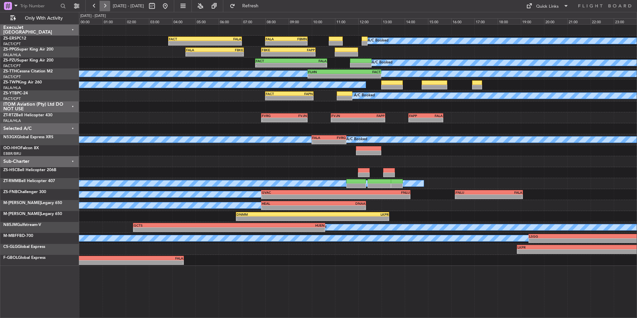
click at [104, 7] on button at bounding box center [105, 6] width 11 height 11
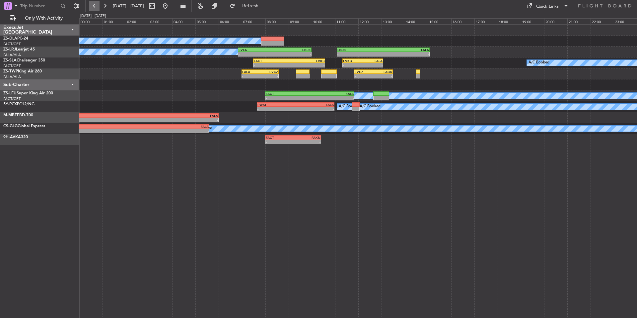
click at [91, 5] on button at bounding box center [94, 6] width 11 height 11
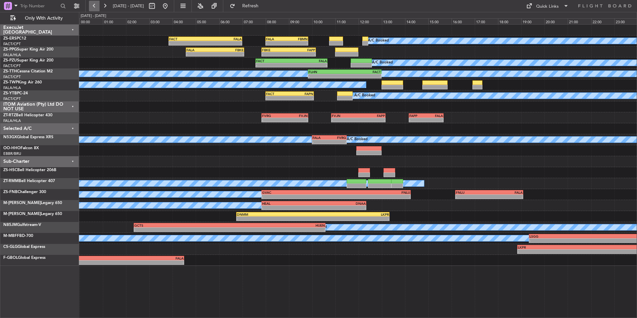
click at [91, 5] on button at bounding box center [94, 6] width 11 height 11
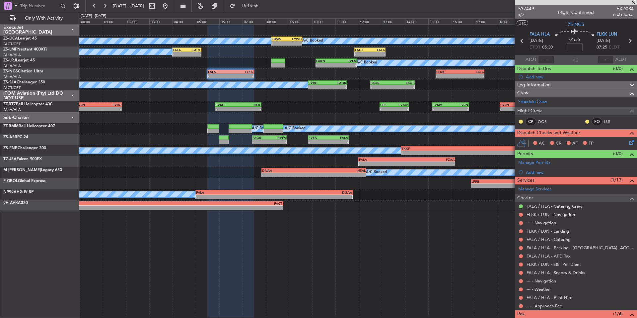
click at [634, 3] on span at bounding box center [634, 3] width 7 height 6
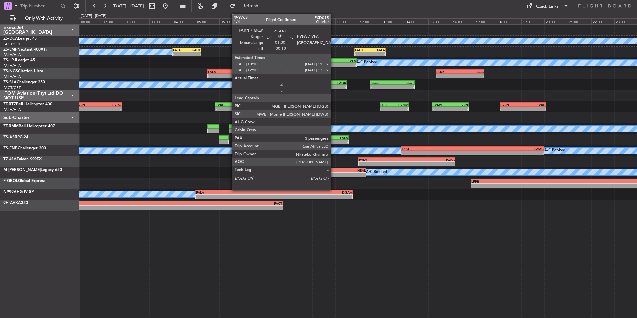
click at [334, 65] on div "-" at bounding box center [326, 65] width 20 height 4
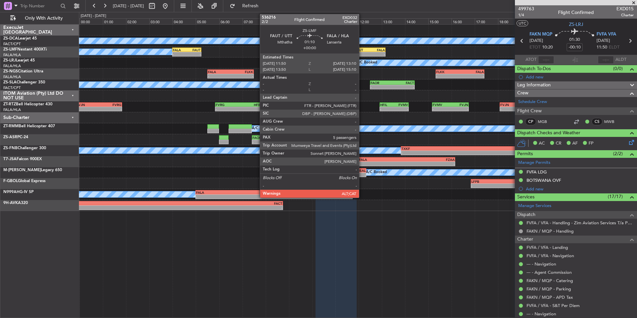
click at [362, 50] on div "FAUT" at bounding box center [362, 50] width 15 height 4
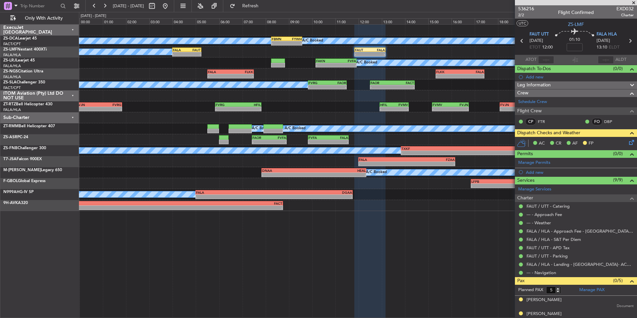
click at [628, 143] on icon at bounding box center [630, 140] width 5 height 5
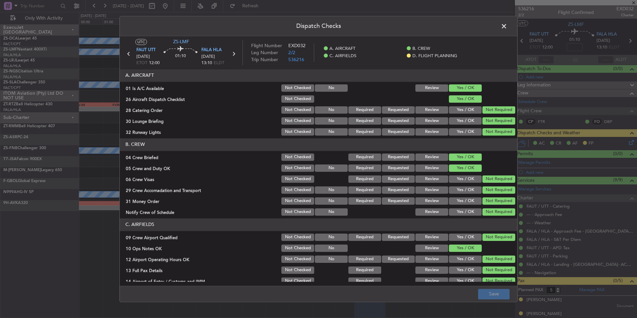
scroll to position [86, 0]
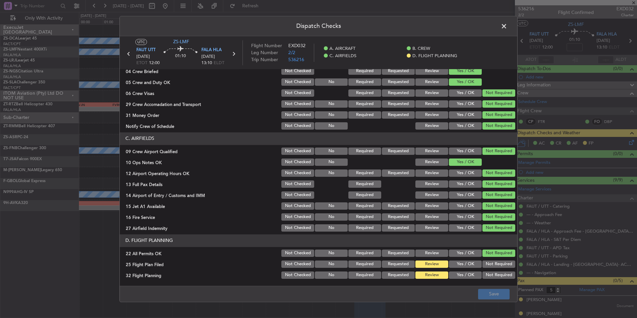
click at [472, 268] on div "Yes / OK" at bounding box center [465, 263] width 34 height 9
click at [472, 267] on button "Yes / OK" at bounding box center [465, 263] width 33 height 7
click at [471, 274] on button "Yes / OK" at bounding box center [465, 274] width 33 height 7
click at [494, 293] on button "Save" at bounding box center [494, 293] width 32 height 11
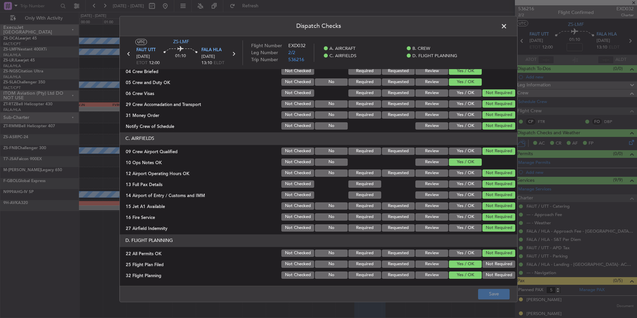
click at [508, 26] on span at bounding box center [508, 27] width 0 height 13
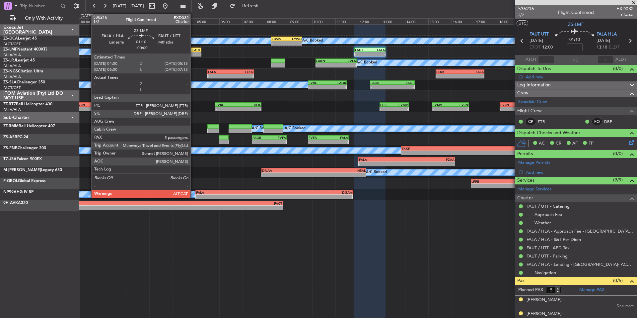
click at [194, 51] on div "FAUT" at bounding box center [194, 50] width 14 height 4
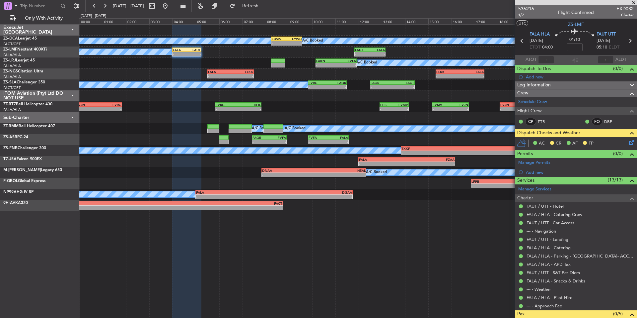
click at [628, 142] on icon at bounding box center [630, 140] width 5 height 5
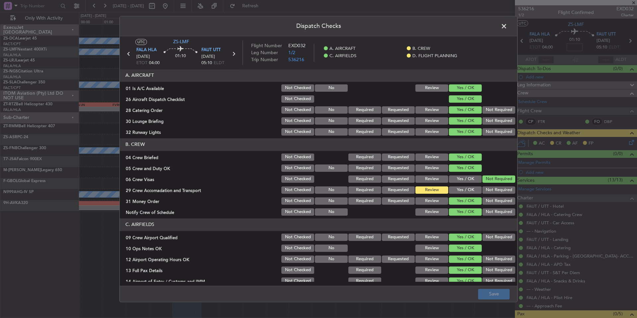
click at [463, 187] on button "Yes / OK" at bounding box center [465, 189] width 33 height 7
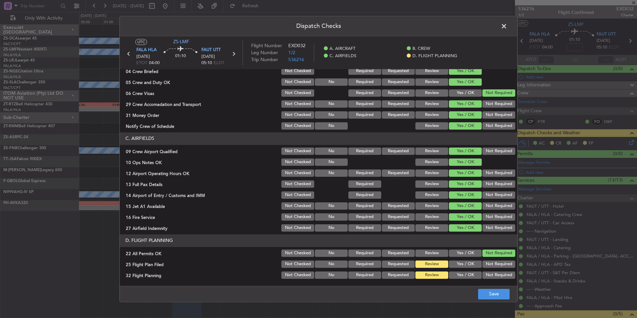
click at [453, 262] on button "Yes / OK" at bounding box center [465, 263] width 33 height 7
click at [454, 263] on button "Yes / OK" at bounding box center [465, 263] width 33 height 7
click at [457, 271] on div "Yes / OK" at bounding box center [465, 274] width 34 height 9
click at [459, 277] on button "Yes / OK" at bounding box center [465, 274] width 33 height 7
click at [488, 293] on button "Save" at bounding box center [494, 293] width 32 height 11
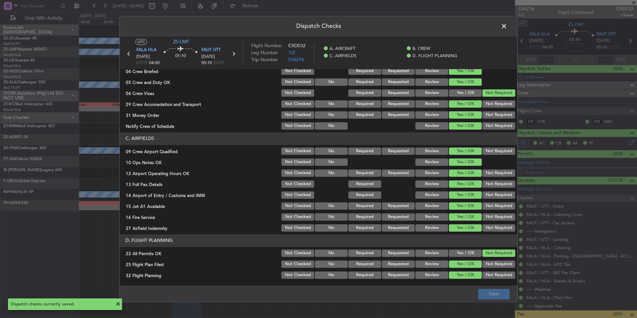
click at [508, 25] on span at bounding box center [508, 27] width 0 height 13
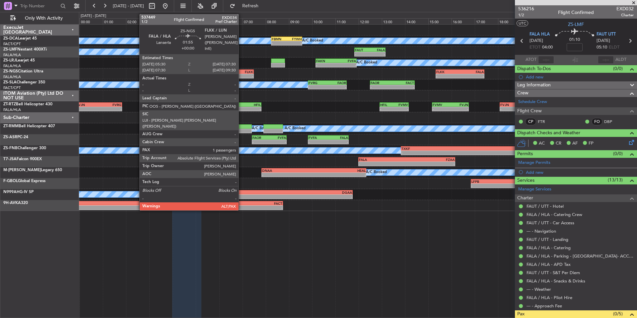
click at [242, 72] on div "FLKK" at bounding box center [242, 72] width 23 height 4
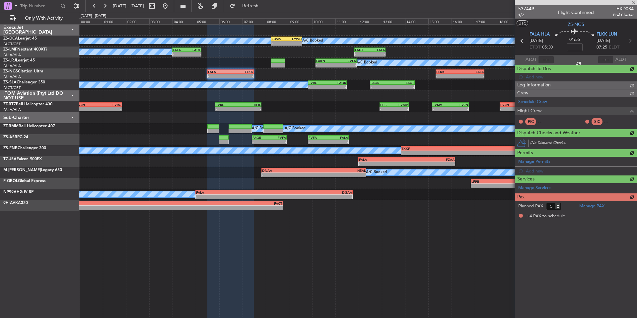
type input "4"
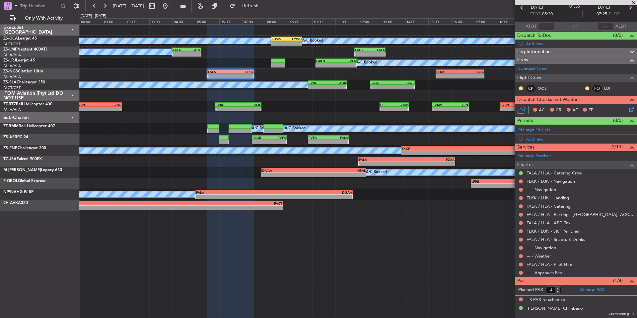
scroll to position [0, 0]
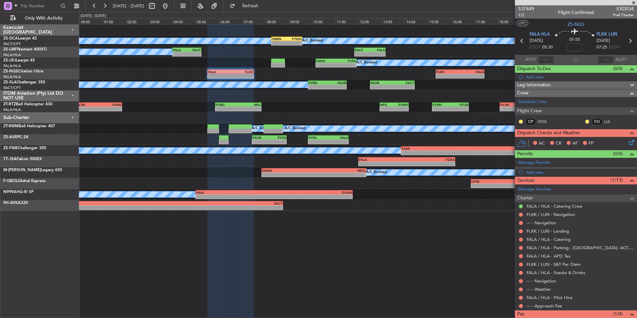
click at [633, 2] on span at bounding box center [634, 3] width 7 height 6
